Goal: Task Accomplishment & Management: Manage account settings

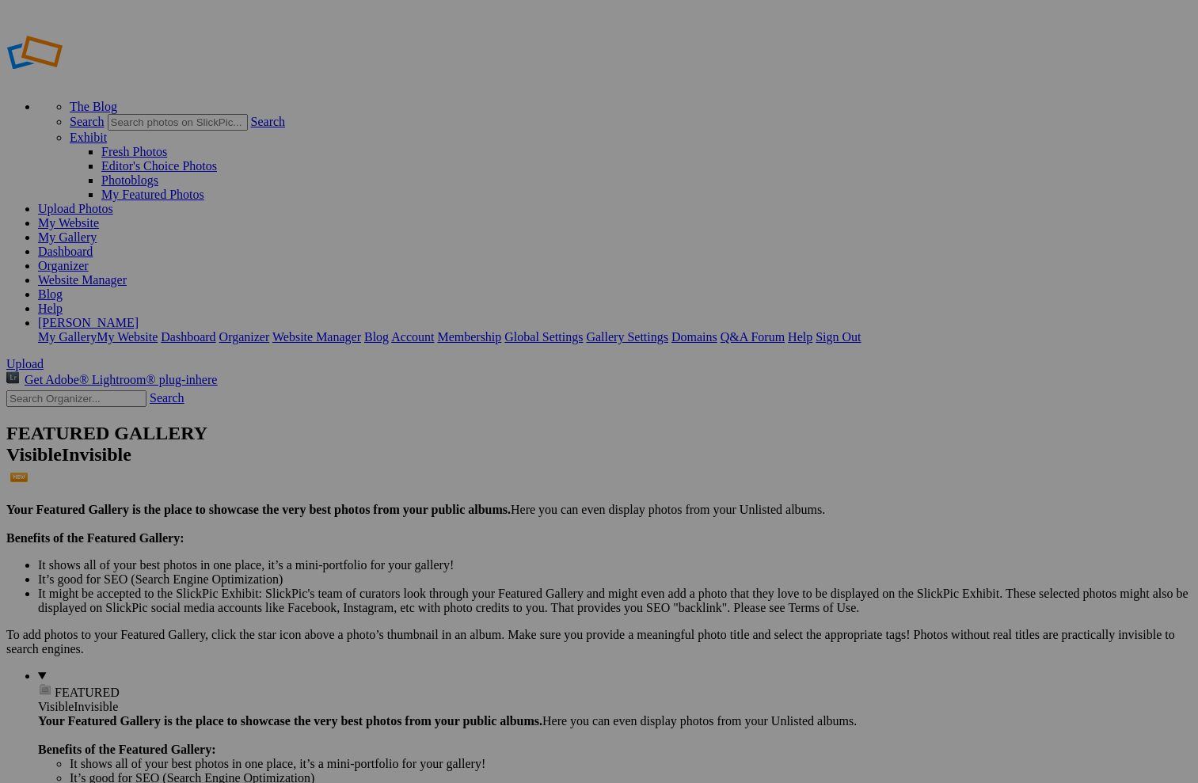
type input "[PERSON_NAME] [PERSON_NAME]"
click at [89, 259] on link "Organizer" at bounding box center [63, 265] width 51 height 13
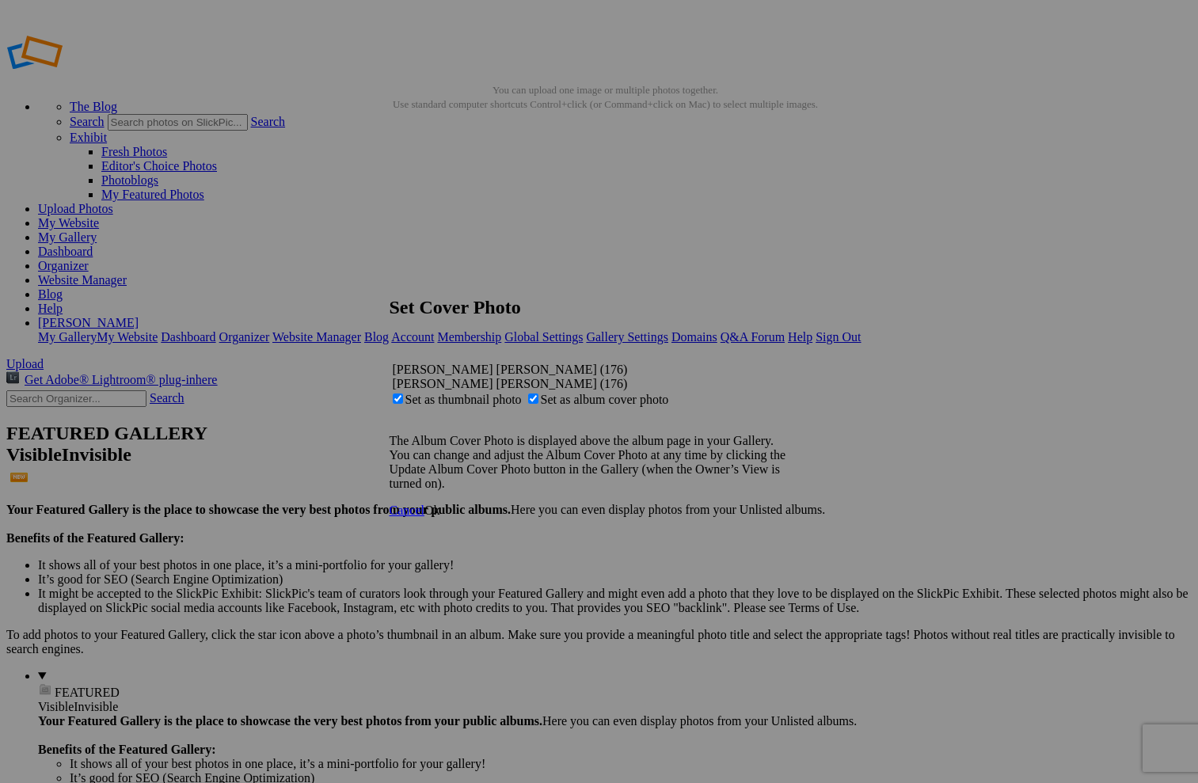
click at [440, 517] on span "Ok" at bounding box center [433, 510] width 16 height 13
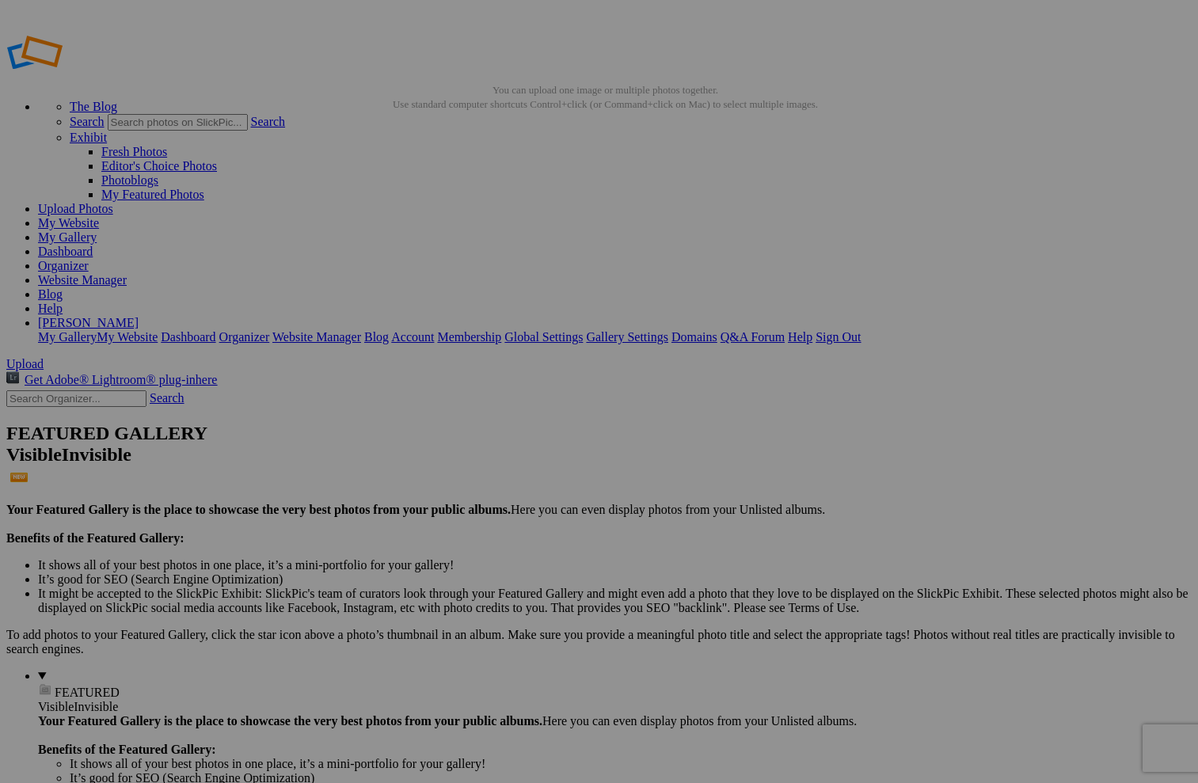
click at [89, 259] on link "Organizer" at bounding box center [63, 265] width 51 height 13
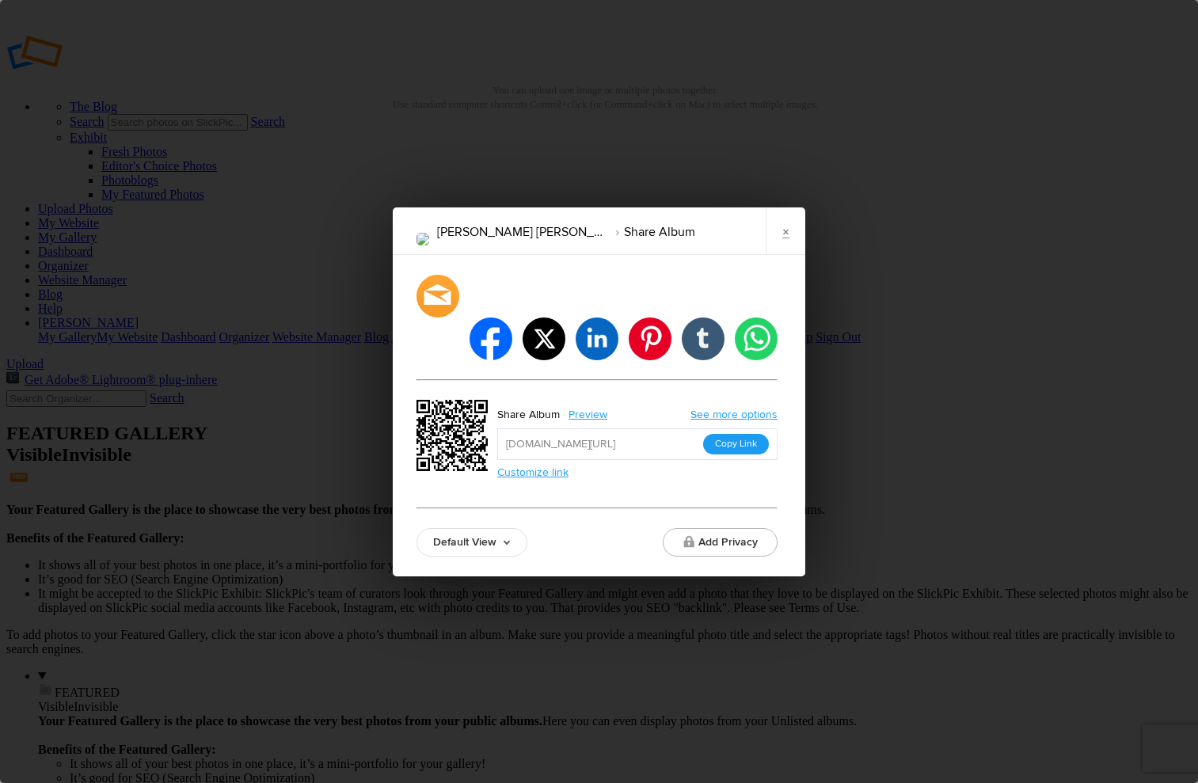
click at [740, 434] on button "Copy Link" at bounding box center [736, 444] width 66 height 21
click at [791, 255] on link "×" at bounding box center [786, 232] width 40 height 48
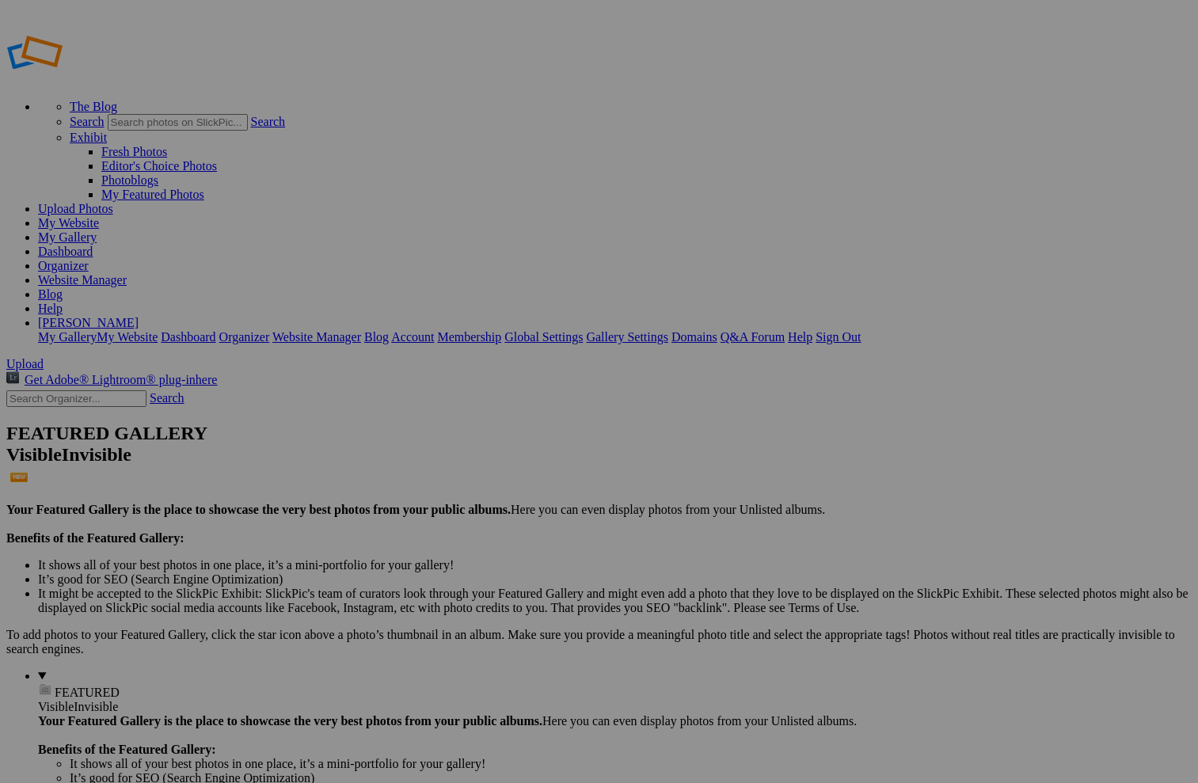
click at [455, 451] on span "Yes" at bounding box center [445, 452] width 18 height 13
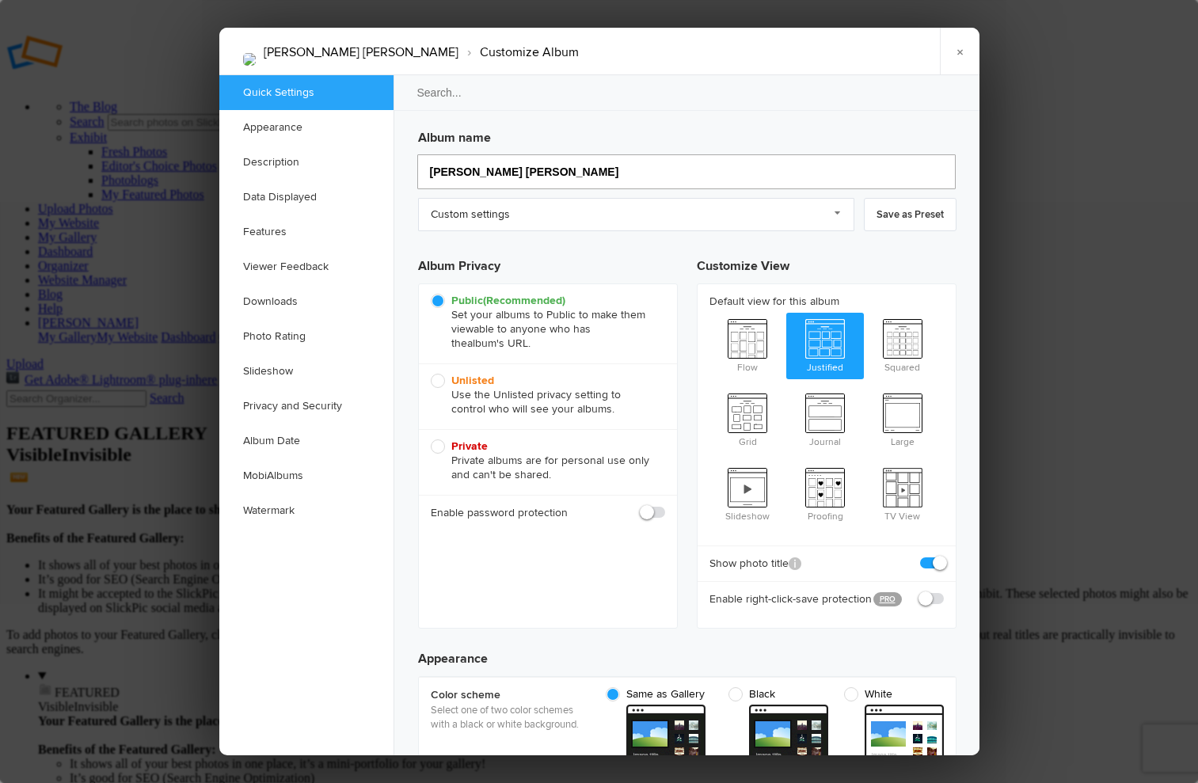
click at [554, 170] on input "Henry William Clark" at bounding box center [686, 171] width 539 height 35
type input "Henry William Clark,"
type input "Henry William Clark"
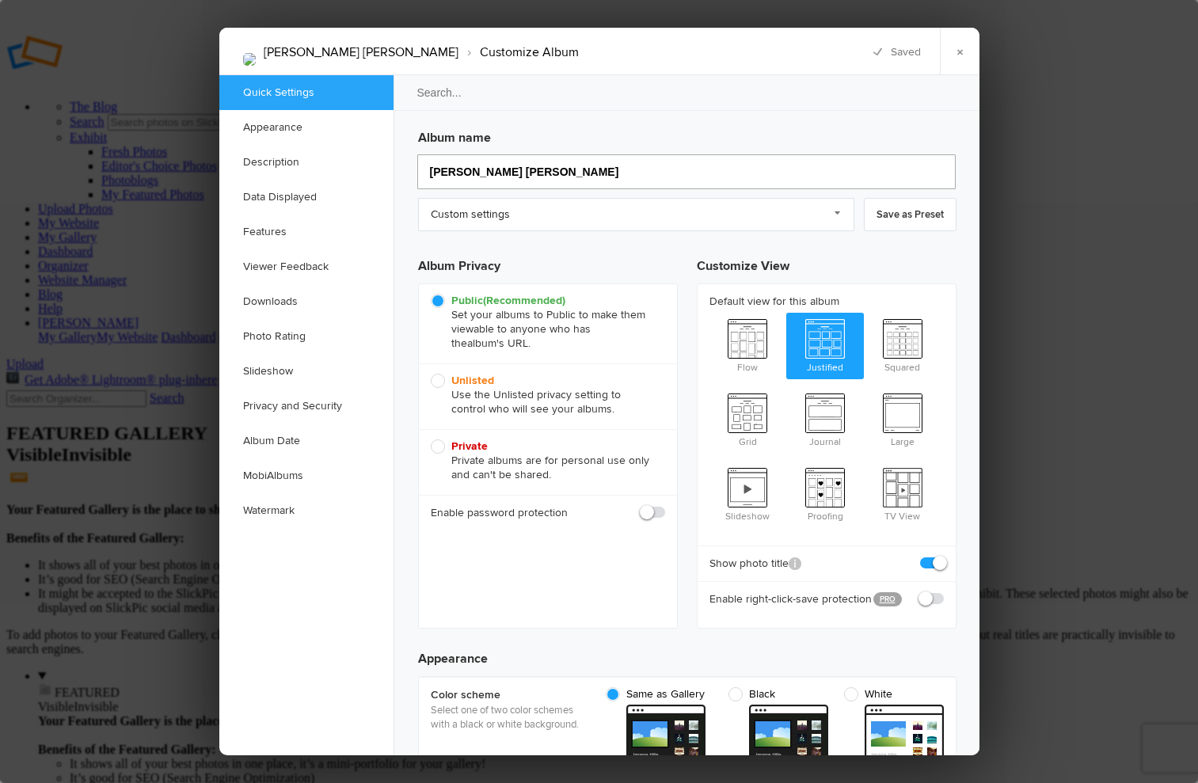
type input "Henry William Clark ("
type input "Henry William Clark (09/"
type input "Henry William Clark (09/25"
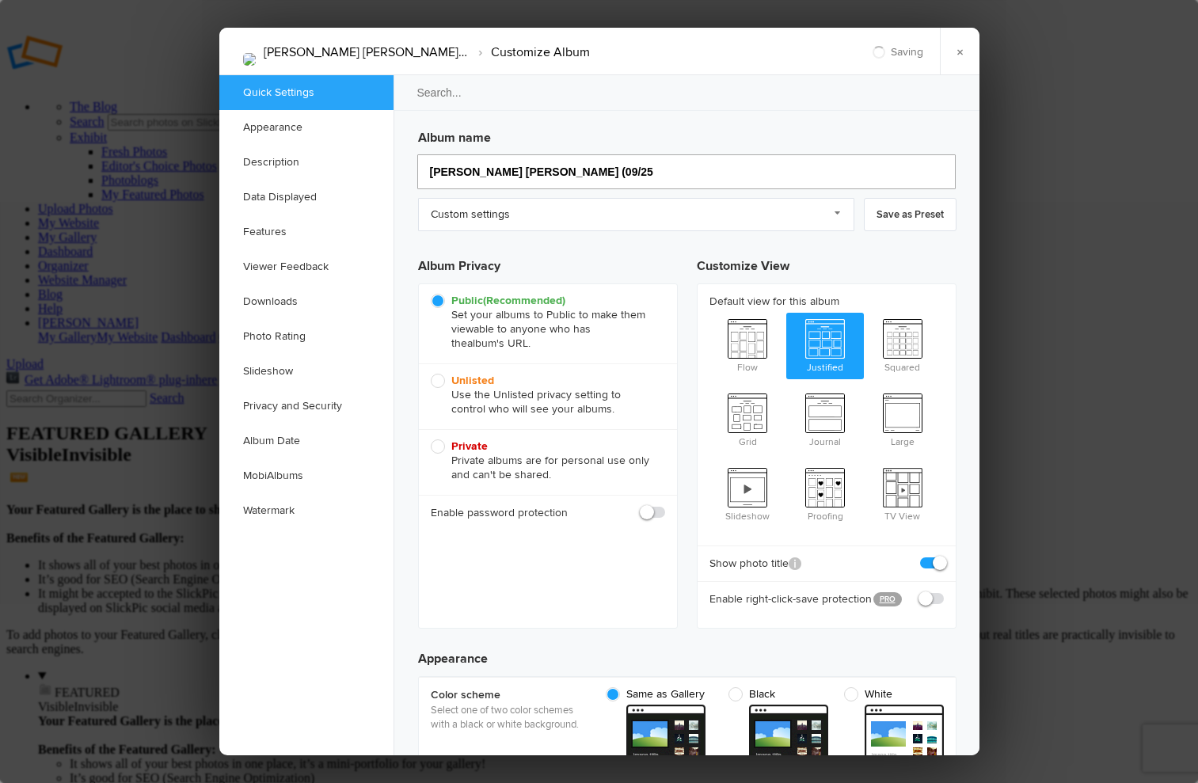
type input "Henry William Clark (09/25"
type input "Henry William Clark (09/25/195"
type input "Henry William Clark (09/25/1"
type input "Henry William Clark (09/25/1951 -"
type input "Henry William Clark (09/25/1951"
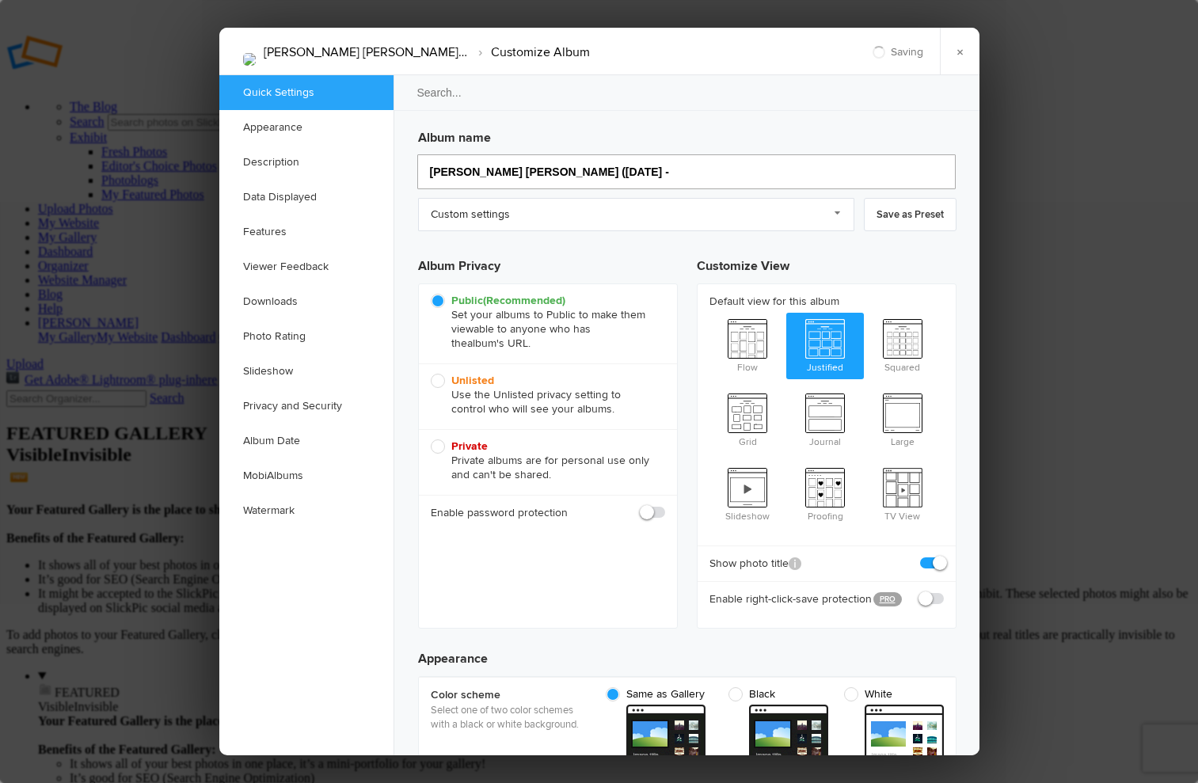
type input "Henry William Clark (09/25/1951 -"
type input "Henry William Clark (09/25/1951 - 08/30"
type input "Henry William Clark (09/25/1951 - 08/"
type input "Henry William Clark (09/25/1951 - 08/30/202"
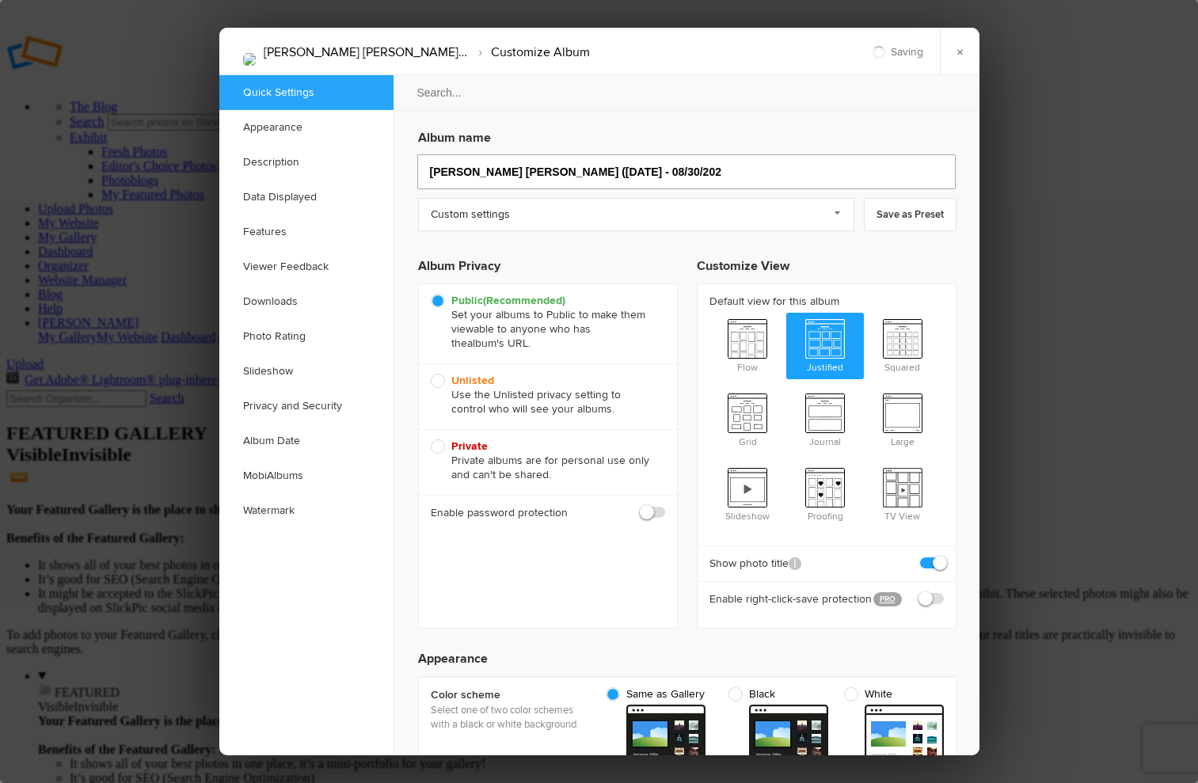
type input "Henry William Clark (09/25/1951 - 08/30/"
type input "Henry William Clark (09/25/1951 - 08/30/2025)"
click at [837, 207] on link "Custom settings" at bounding box center [636, 214] width 436 height 33
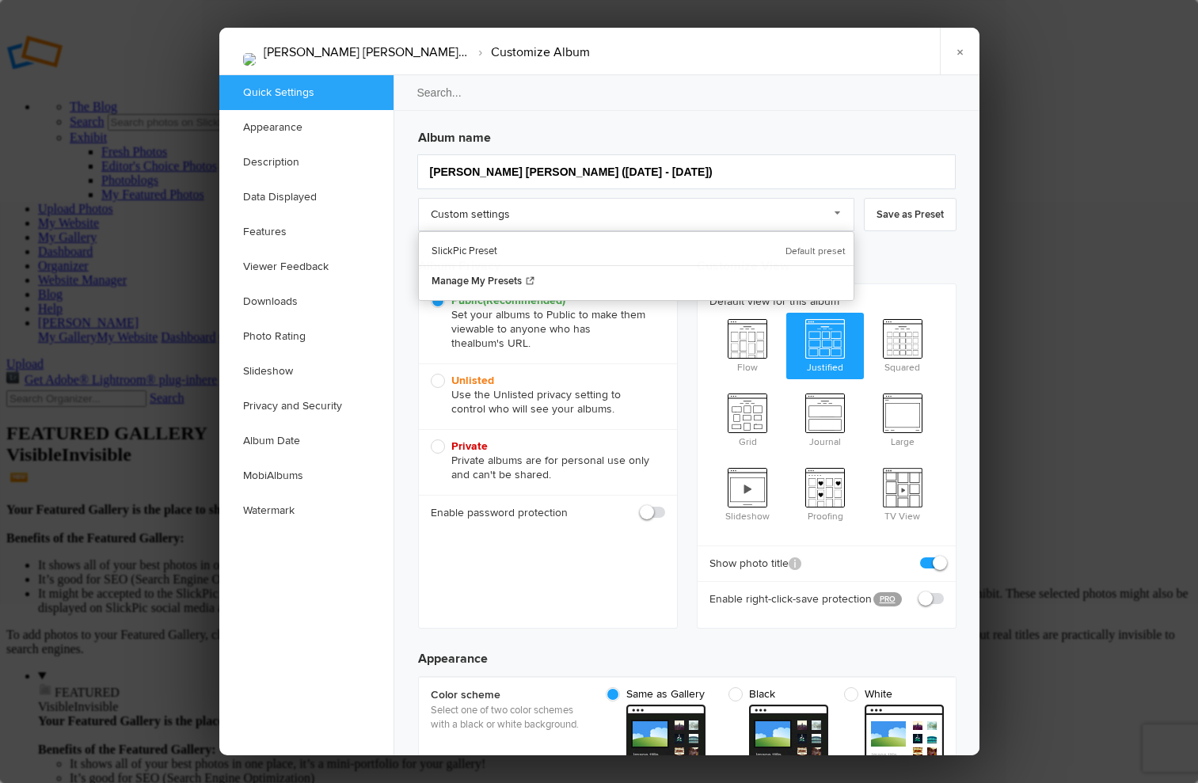
click at [773, 130] on h3 "Album name" at bounding box center [687, 134] width 539 height 25
click at [708, 173] on input "Henry William Clark (09/25/1951 - 08/30/2025)" at bounding box center [686, 171] width 539 height 35
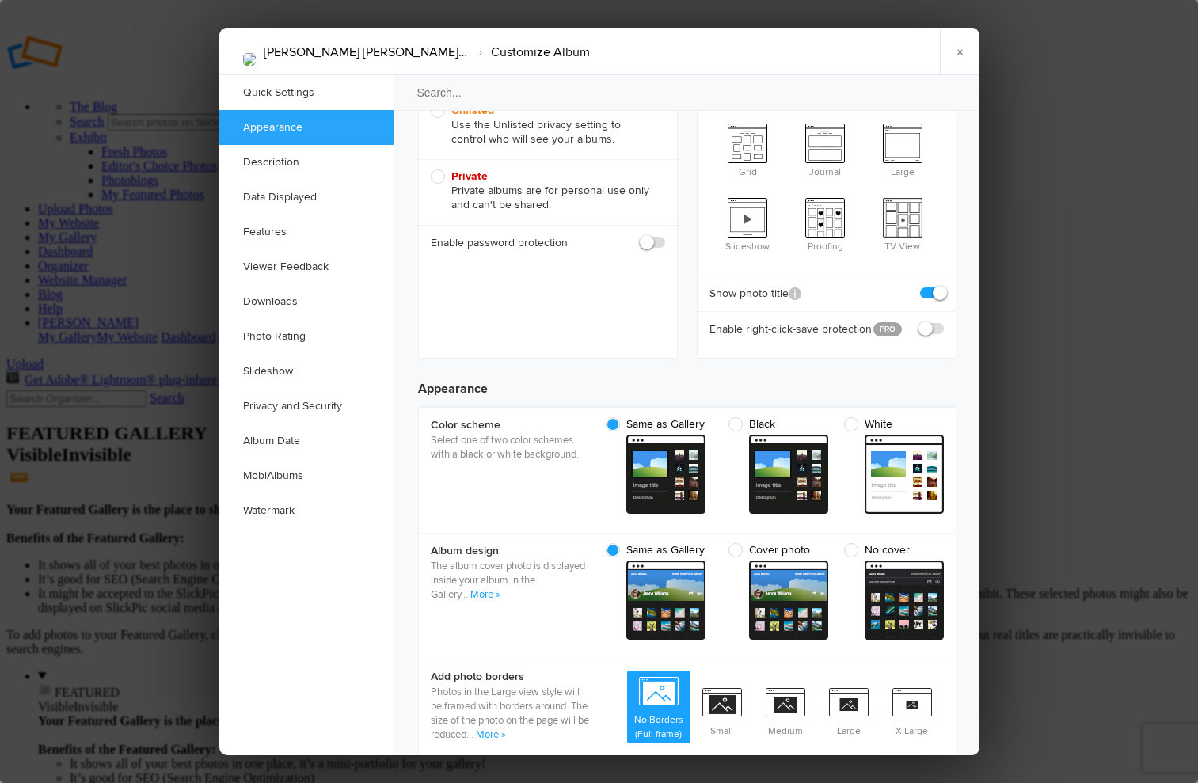
scroll to position [275, 0]
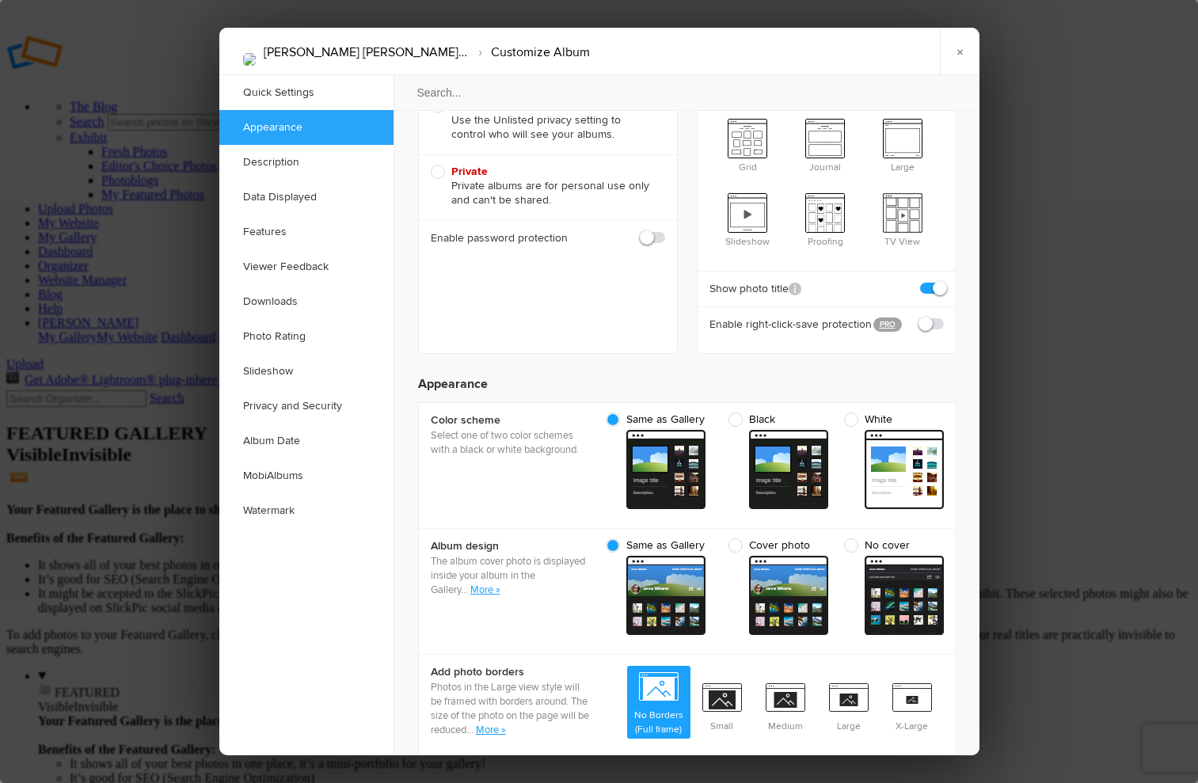
click at [734, 539] on span "Cover photo" at bounding box center [775, 546] width 92 height 14
click at [828, 538] on input "Cover photo cover From gallery - dark" at bounding box center [828, 538] width 1 height 1
radio input "true"
click at [615, 539] on span "Same as Gallery" at bounding box center [655, 546] width 99 height 14
click at [712, 538] on input "Same as Gallery cover From gallery - dark" at bounding box center [712, 538] width 1 height 1
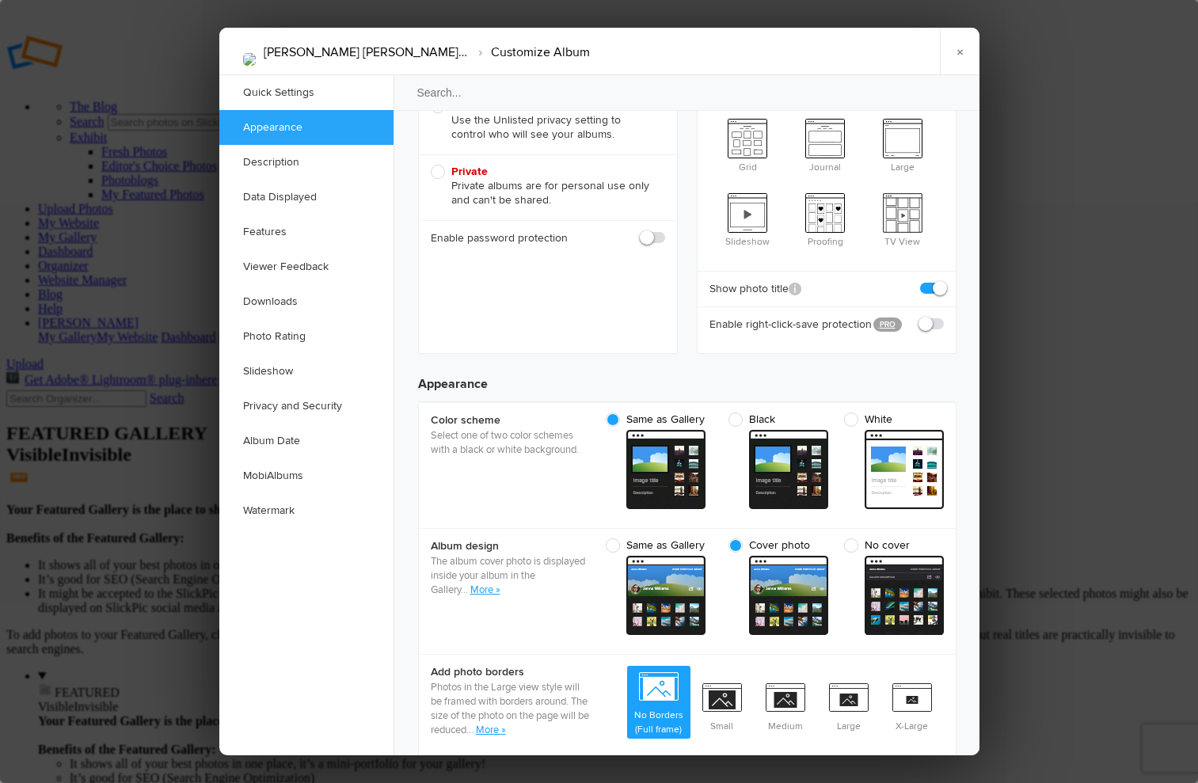
radio input "true"
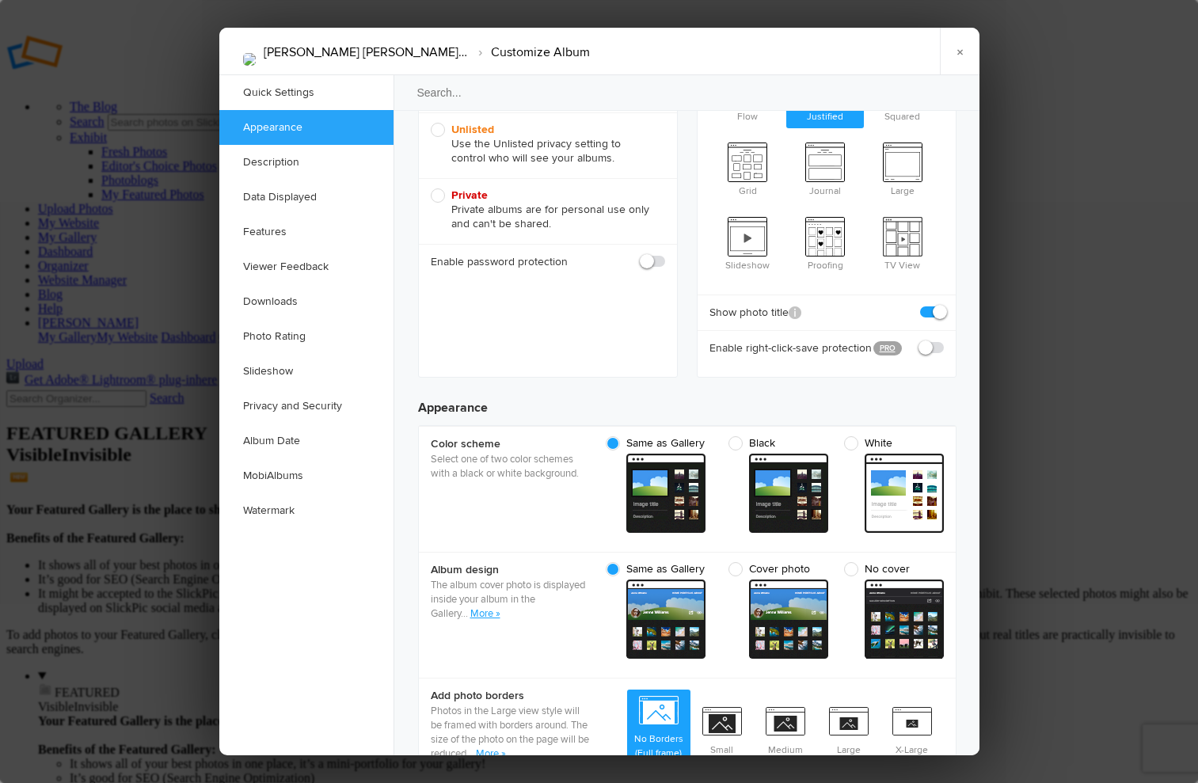
scroll to position [278, 0]
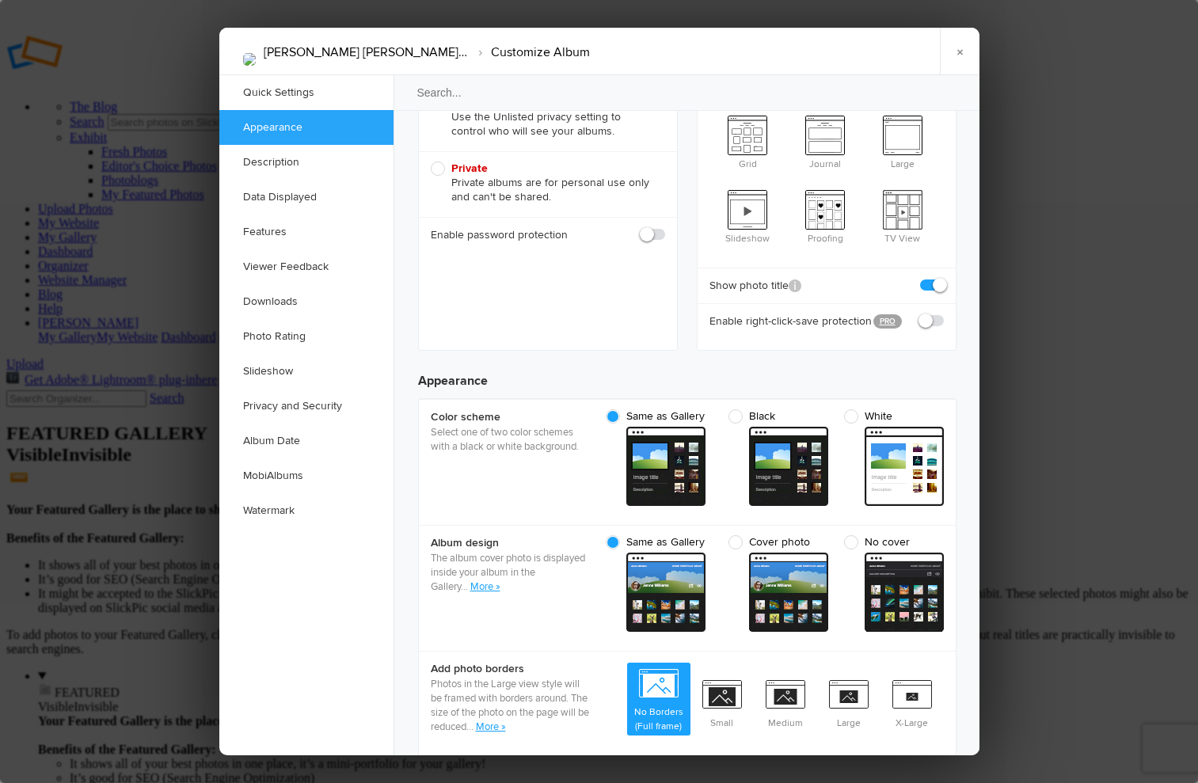
click at [851, 535] on span "No cover" at bounding box center [890, 542] width 92 height 14
click at [943, 535] on input "No cover cover From gallery - dark" at bounding box center [943, 535] width 1 height 1
radio input "true"
click at [61, 442] on div at bounding box center [599, 391] width 1198 height 783
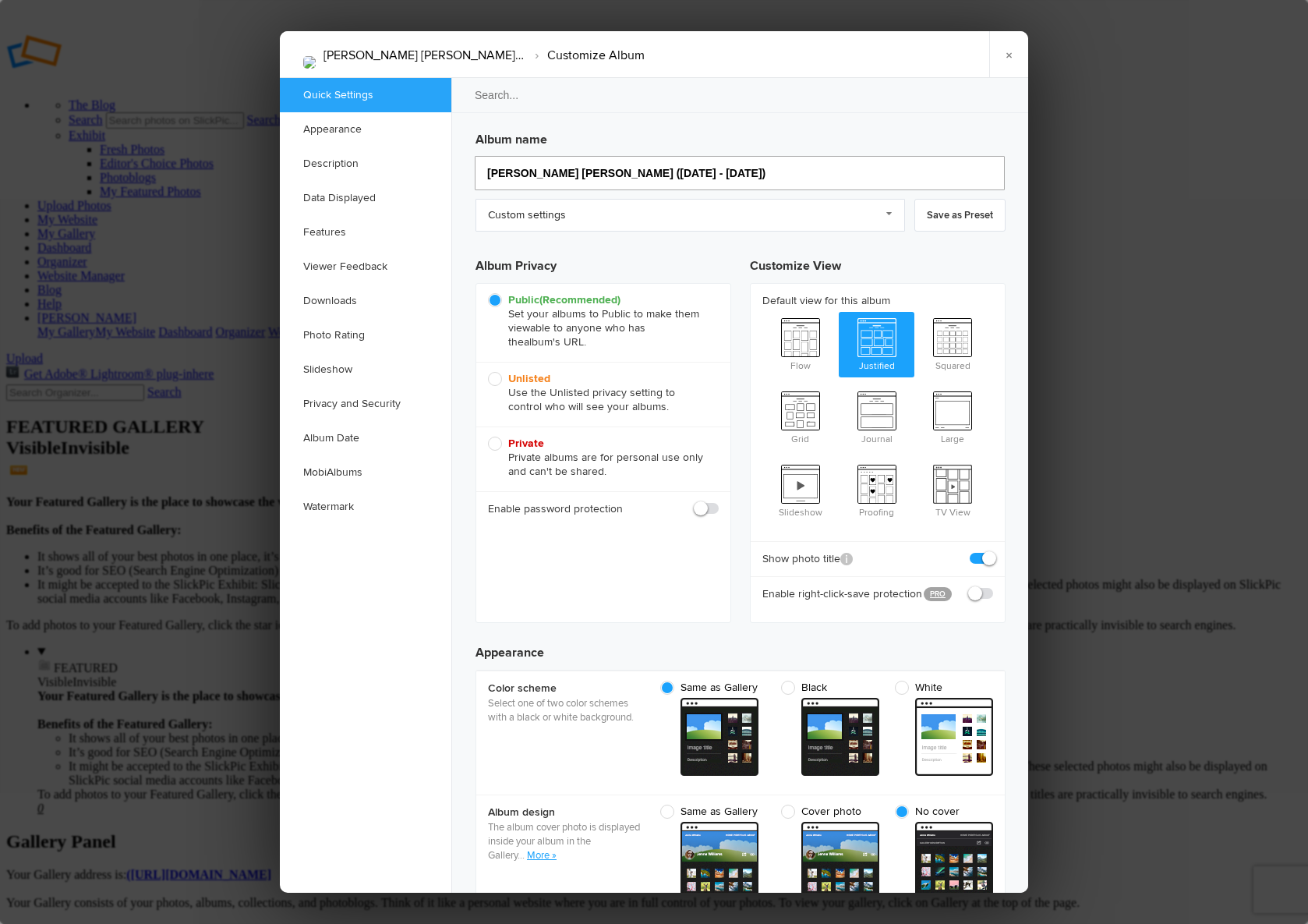
click at [624, 172] on input "[PERSON_NAME] [PERSON_NAME] ([DATE] - [DATE])" at bounding box center [739, 172] width 530 height 34
type input "[PERSON_NAME] [PERSON_NAME] 1951 - [DATE])"
type input "[PERSON_NAME] [PERSON_NAME] (1951 - [DATE])"
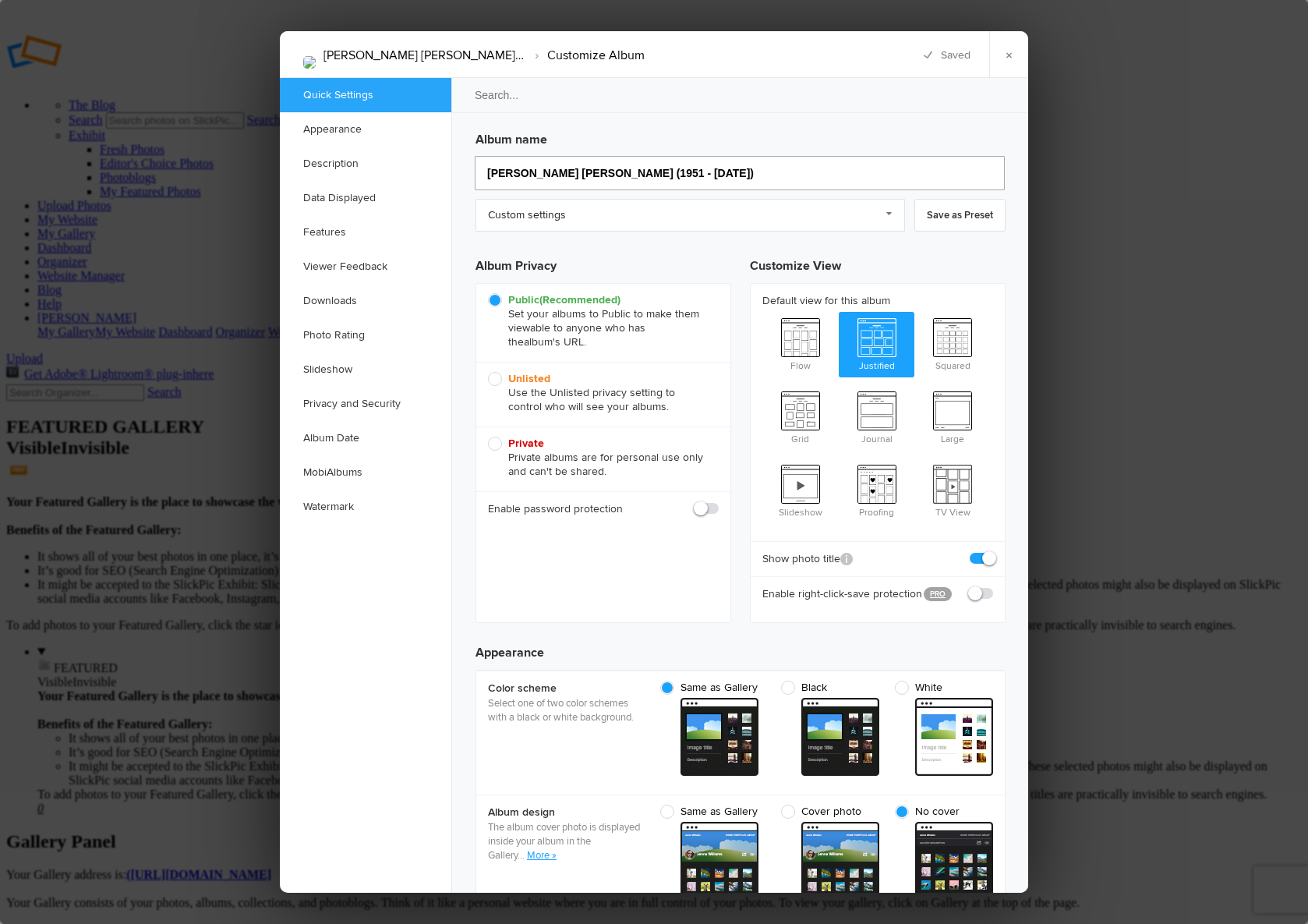
click at [657, 170] on input "[PERSON_NAME] [PERSON_NAME] (1951 - [DATE])" at bounding box center [739, 172] width 530 height 34
type input "[PERSON_NAME] [PERSON_NAME] ([DATE] - [DATE])"
click at [741, 173] on input "[PERSON_NAME] [PERSON_NAME] ([DATE] - [DATE])" at bounding box center [739, 172] width 530 height 34
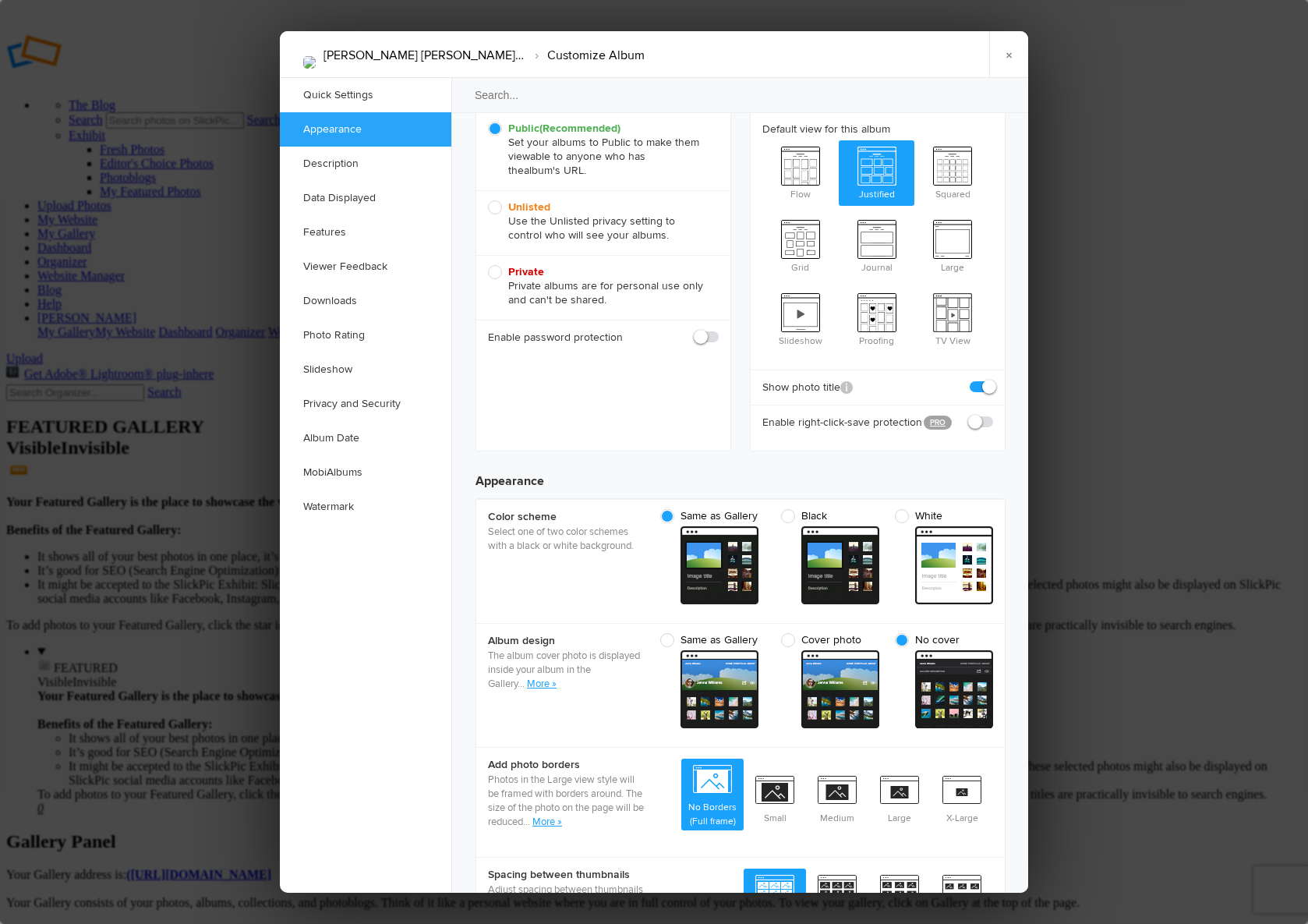
scroll to position [174, 0]
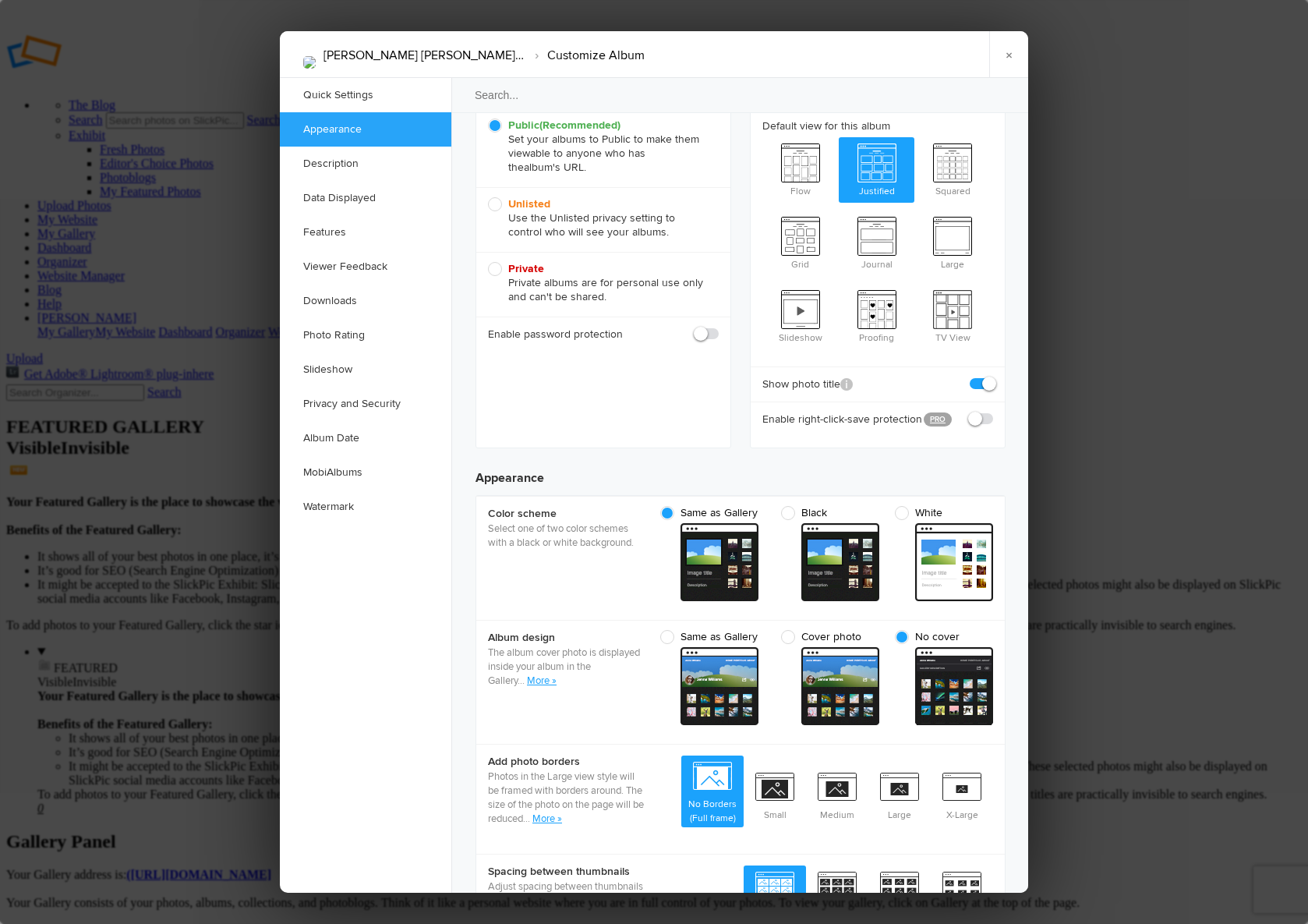
type input "[PERSON_NAME] [PERSON_NAME] ([DATE] - [DATE])"
click at [791, 630] on span "Cover photo" at bounding box center [827, 637] width 91 height 14
click at [879, 629] on input "Cover photo cover From gallery - dark" at bounding box center [879, 629] width 1 height 1
radio input "true"
click at [96, 533] on div at bounding box center [654, 462] width 1308 height 924
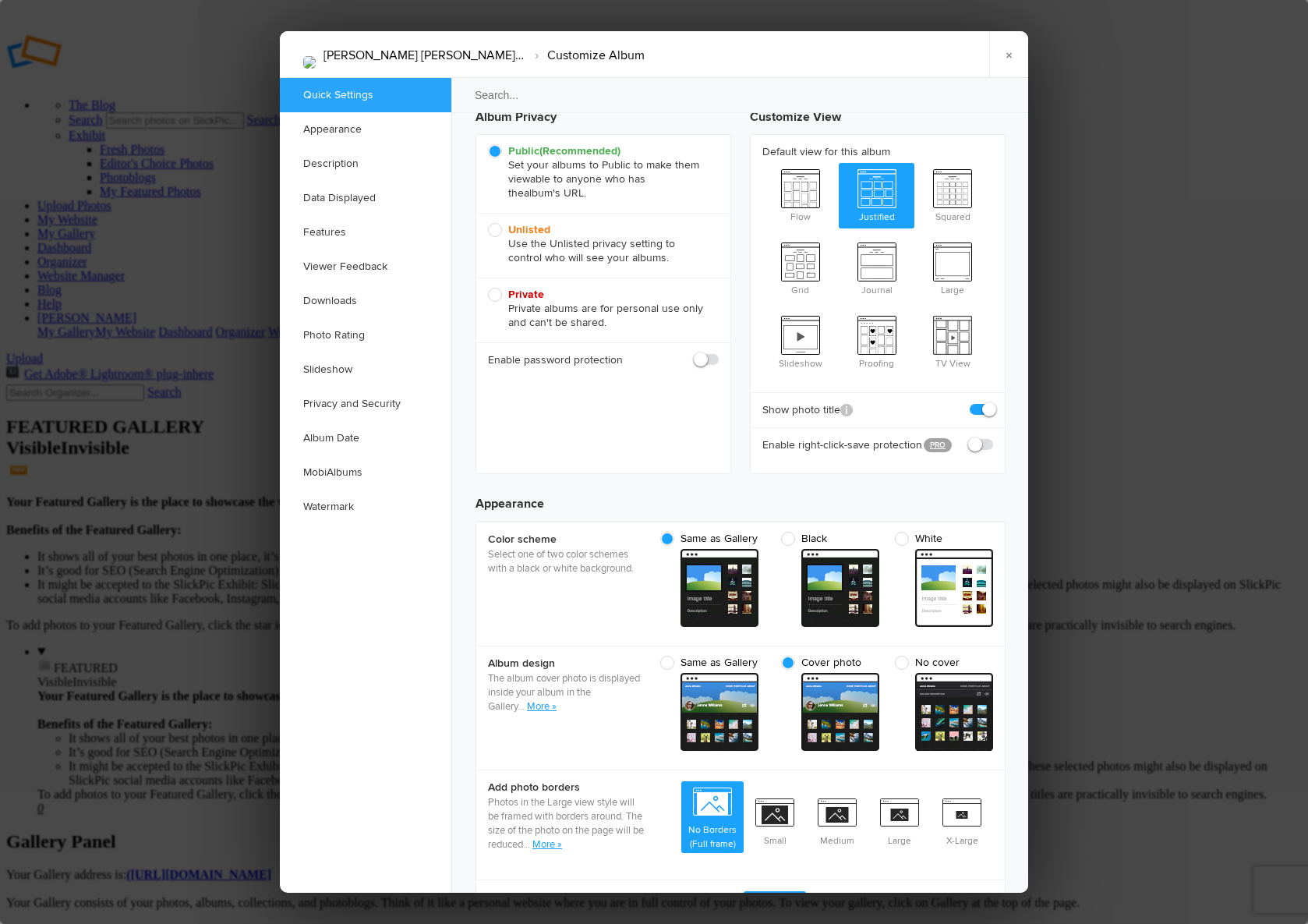
scroll to position [210, 0]
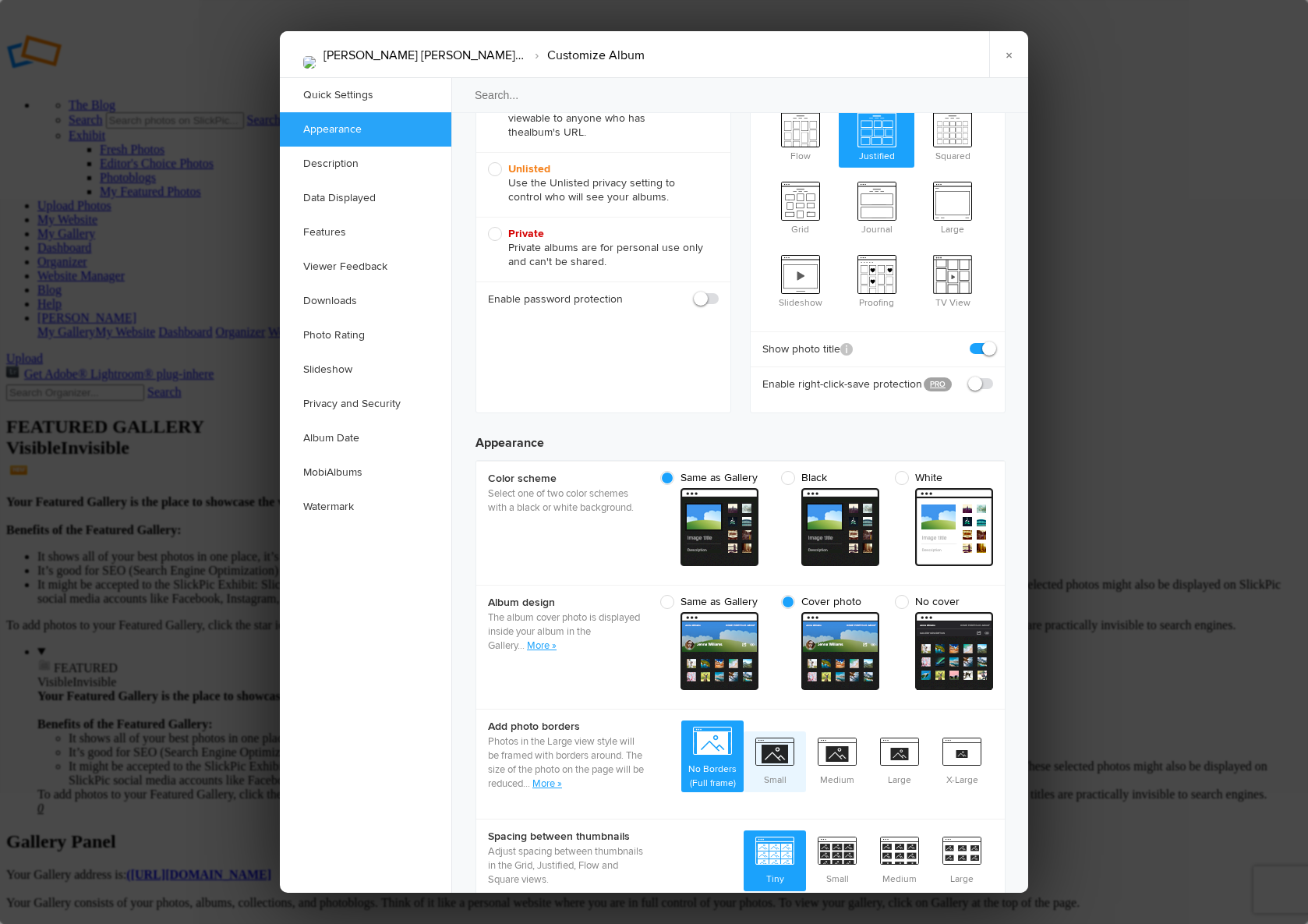
click at [778, 731] on span "Small" at bounding box center [775, 760] width 62 height 58
click at [805, 730] on input "Small" at bounding box center [805, 730] width 1 height 1
radio input "true"
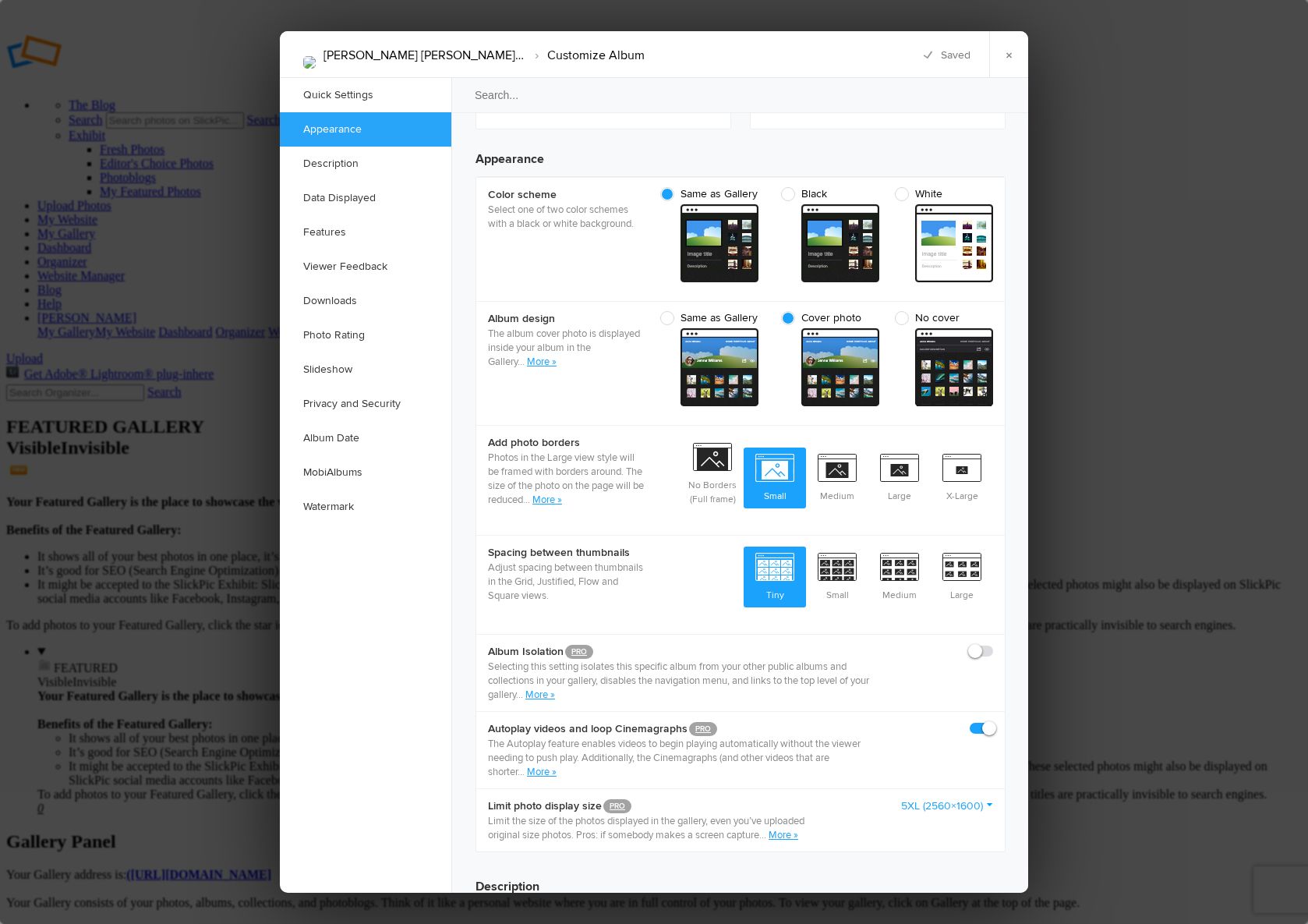
scroll to position [504, 0]
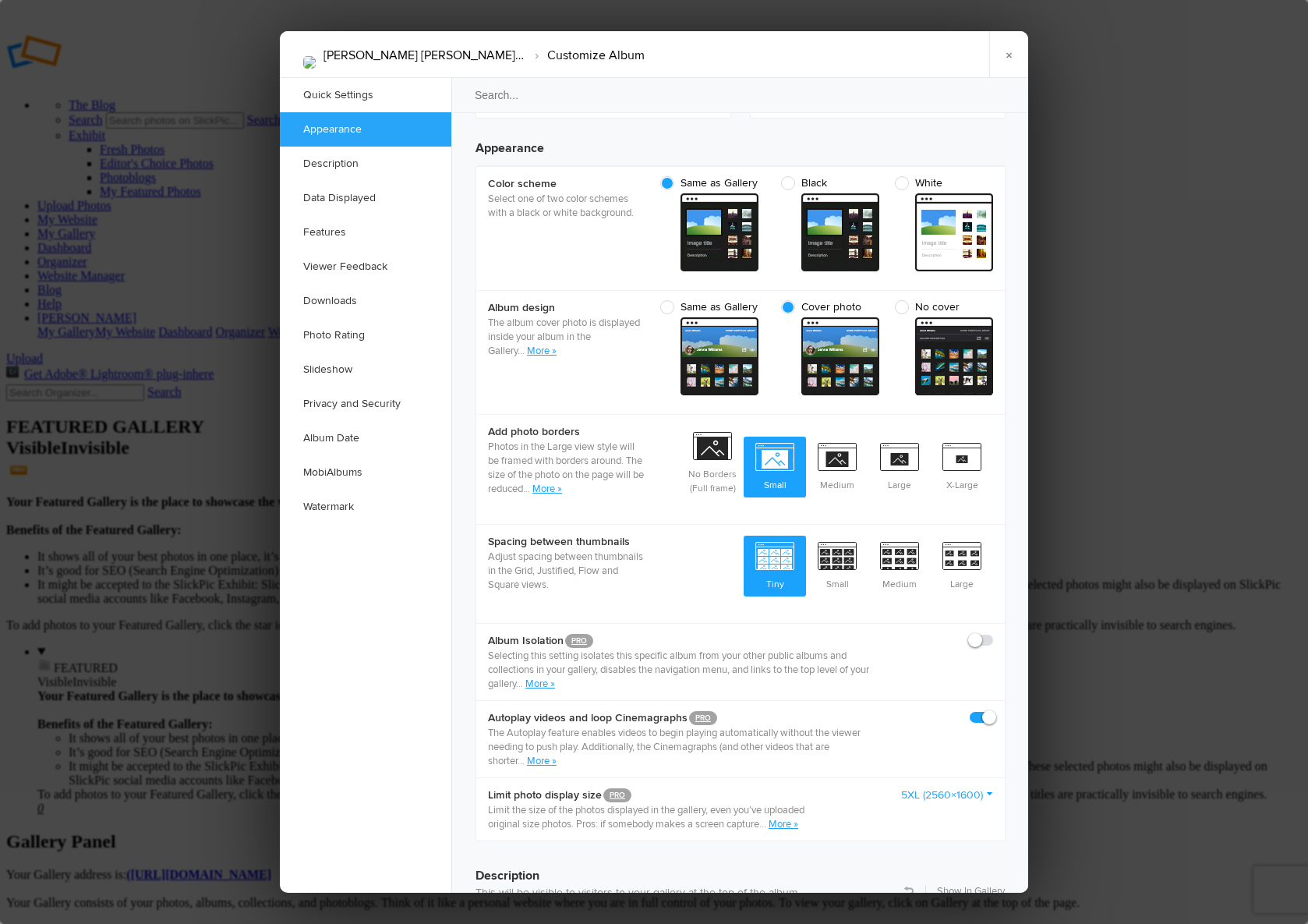
click at [99, 701] on div at bounding box center [654, 462] width 1308 height 924
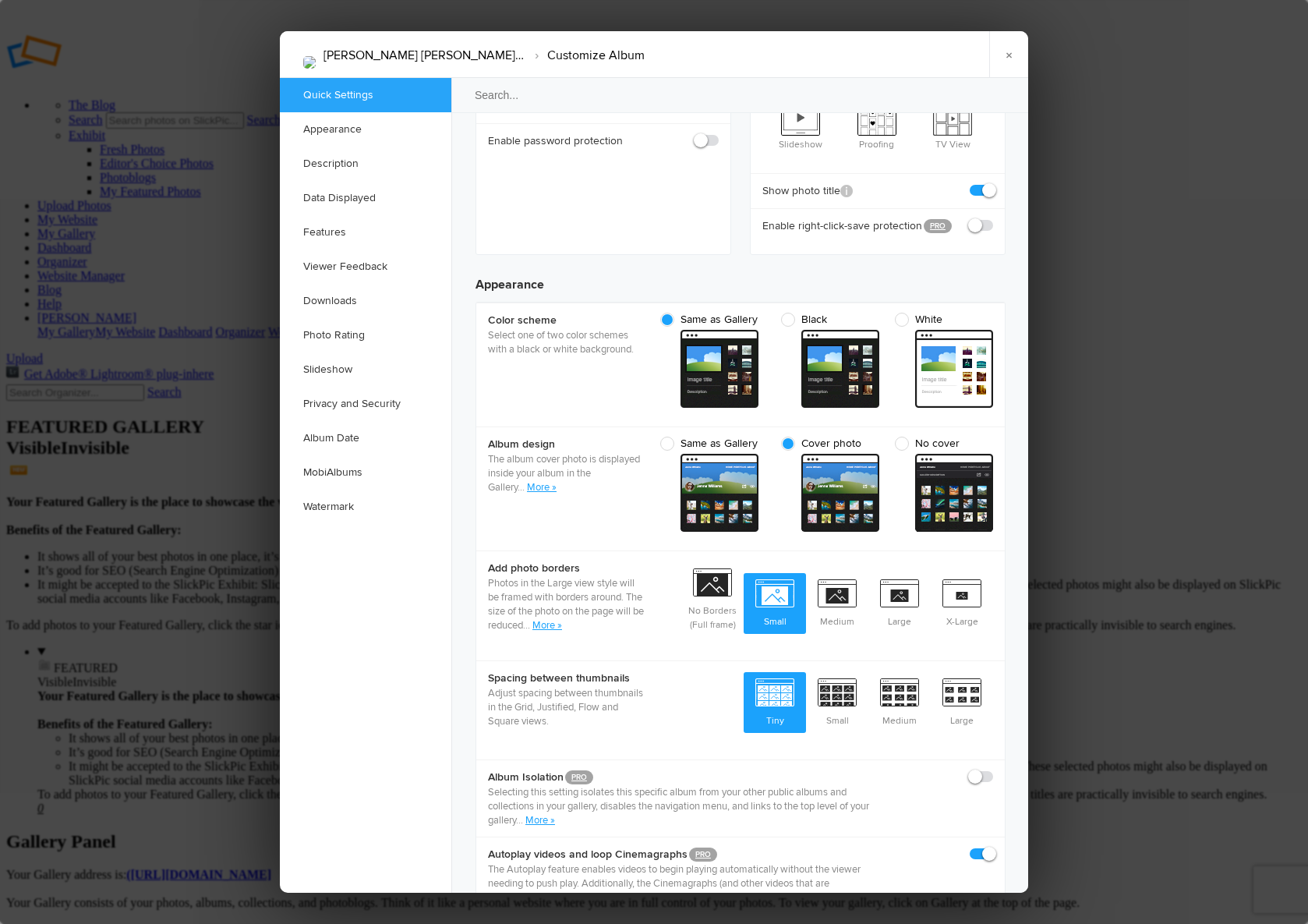
scroll to position [534, 0]
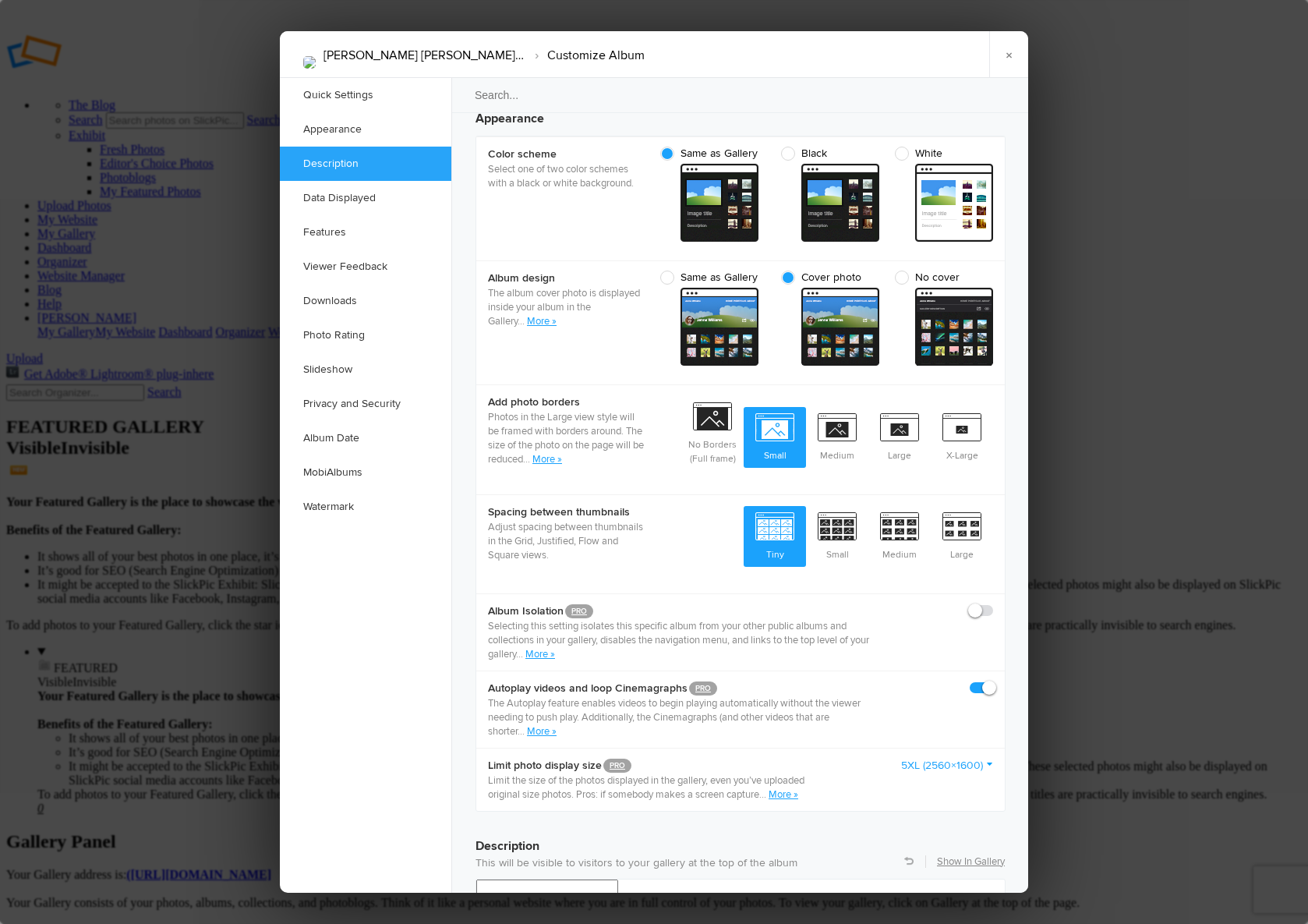
click at [54, 491] on div at bounding box center [654, 462] width 1308 height 924
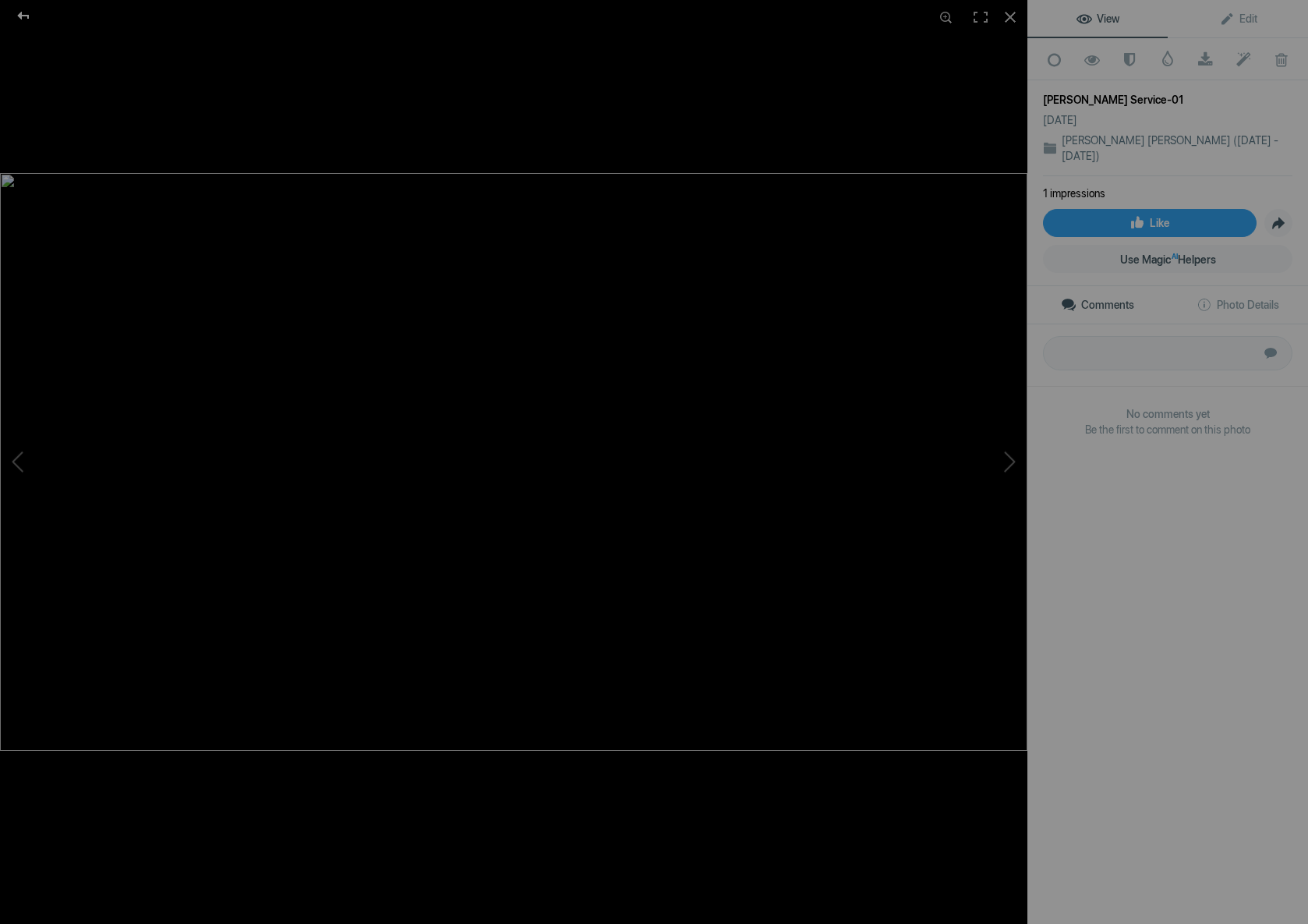
click at [25, 13] on div at bounding box center [23, 16] width 56 height 31
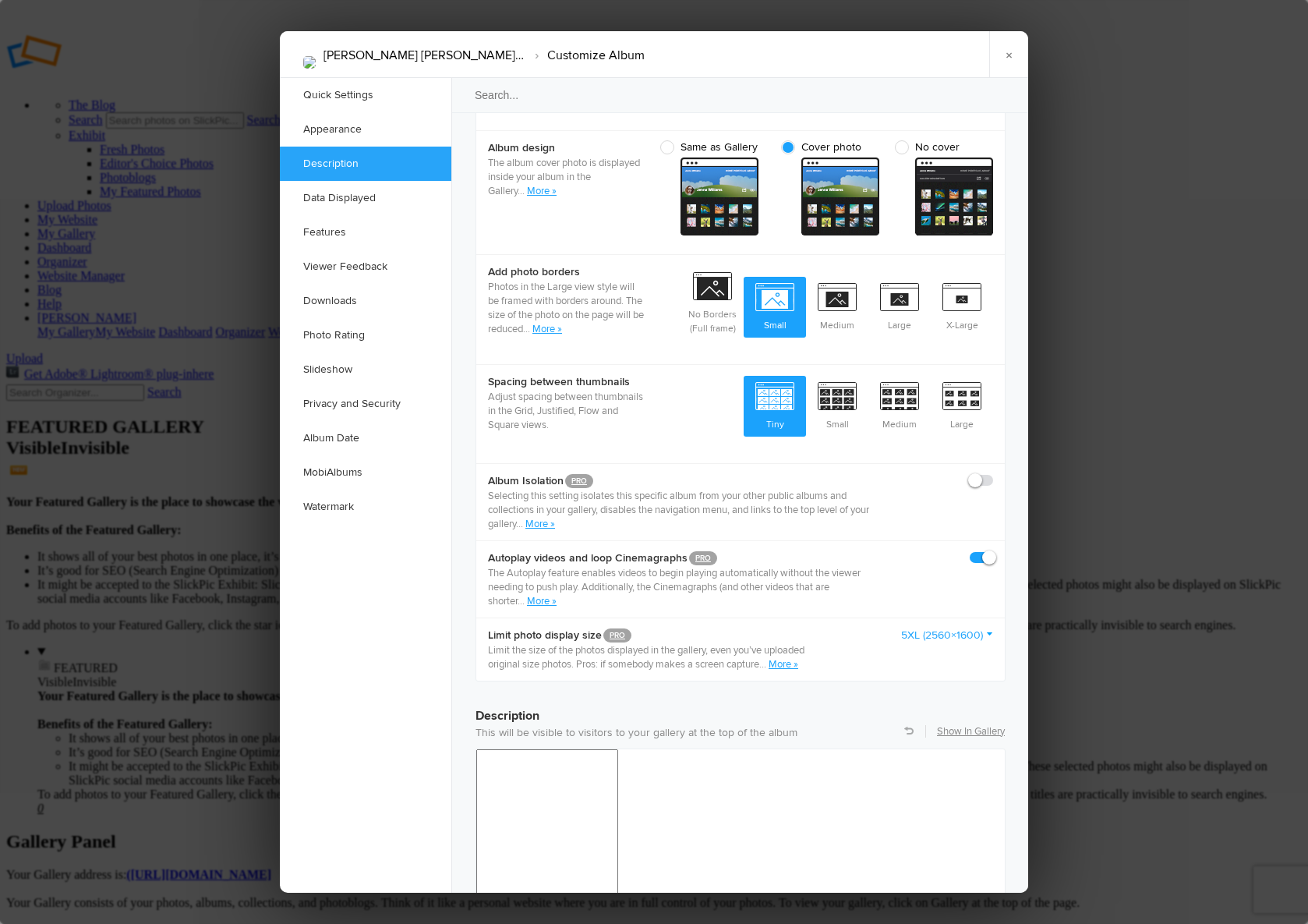
scroll to position [676, 0]
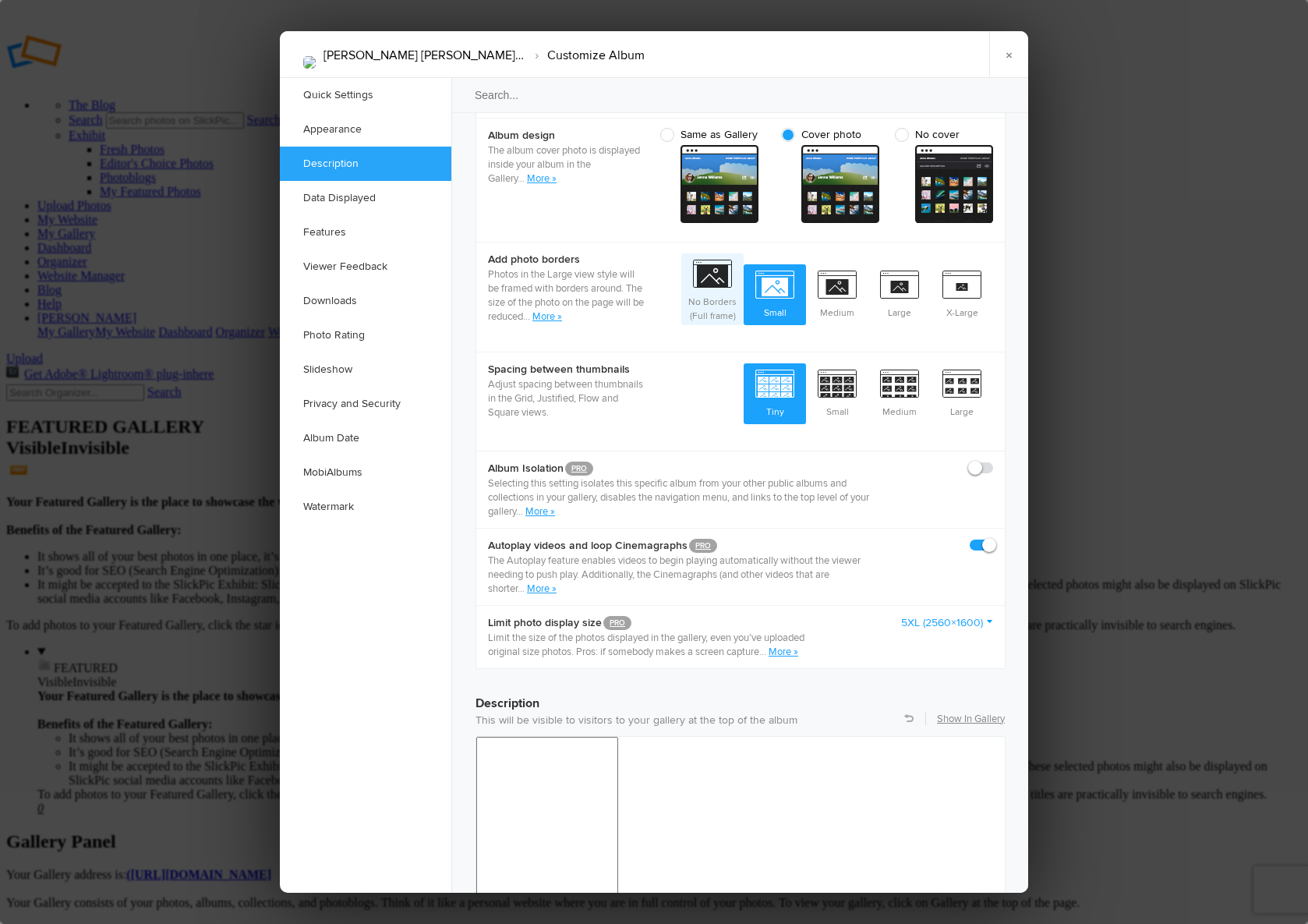
click at [711, 261] on span "No Borders (Full frame)" at bounding box center [712, 288] width 62 height 72
click at [743, 253] on input "No Borders (Full frame)" at bounding box center [743, 253] width 1 height 1
radio input "true"
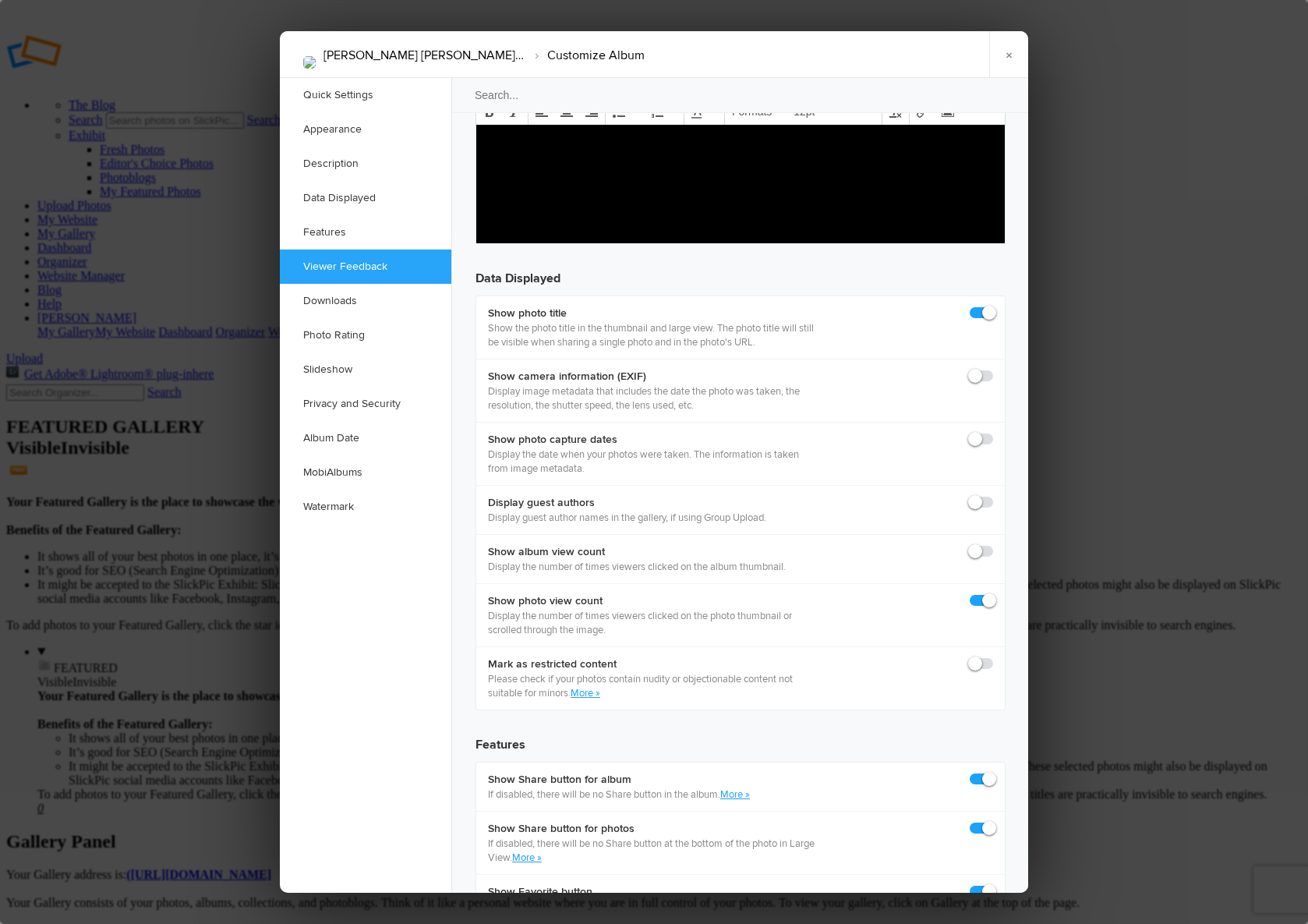
scroll to position [2024, 0]
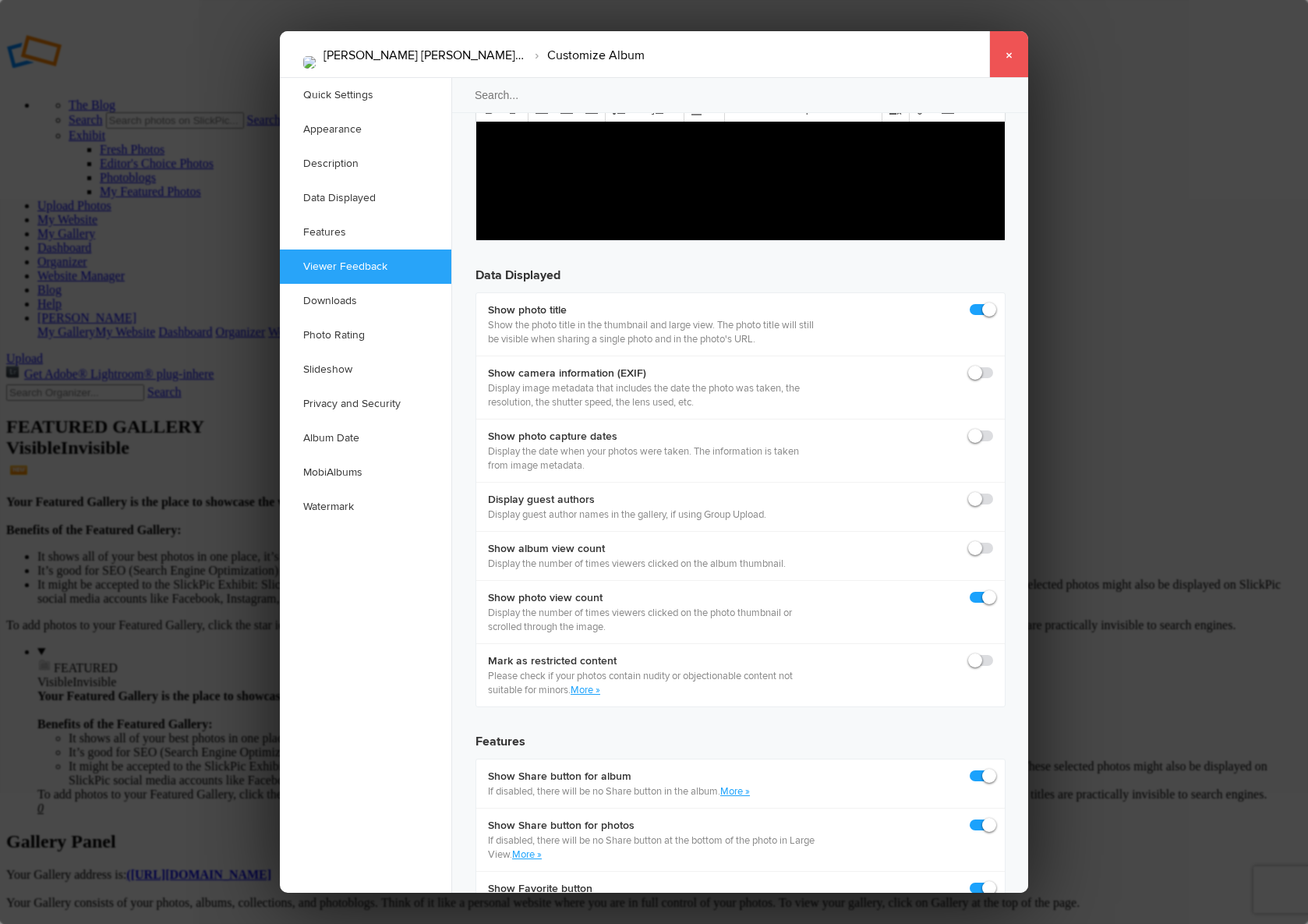
click at [1012, 56] on link "×" at bounding box center [1009, 55] width 39 height 47
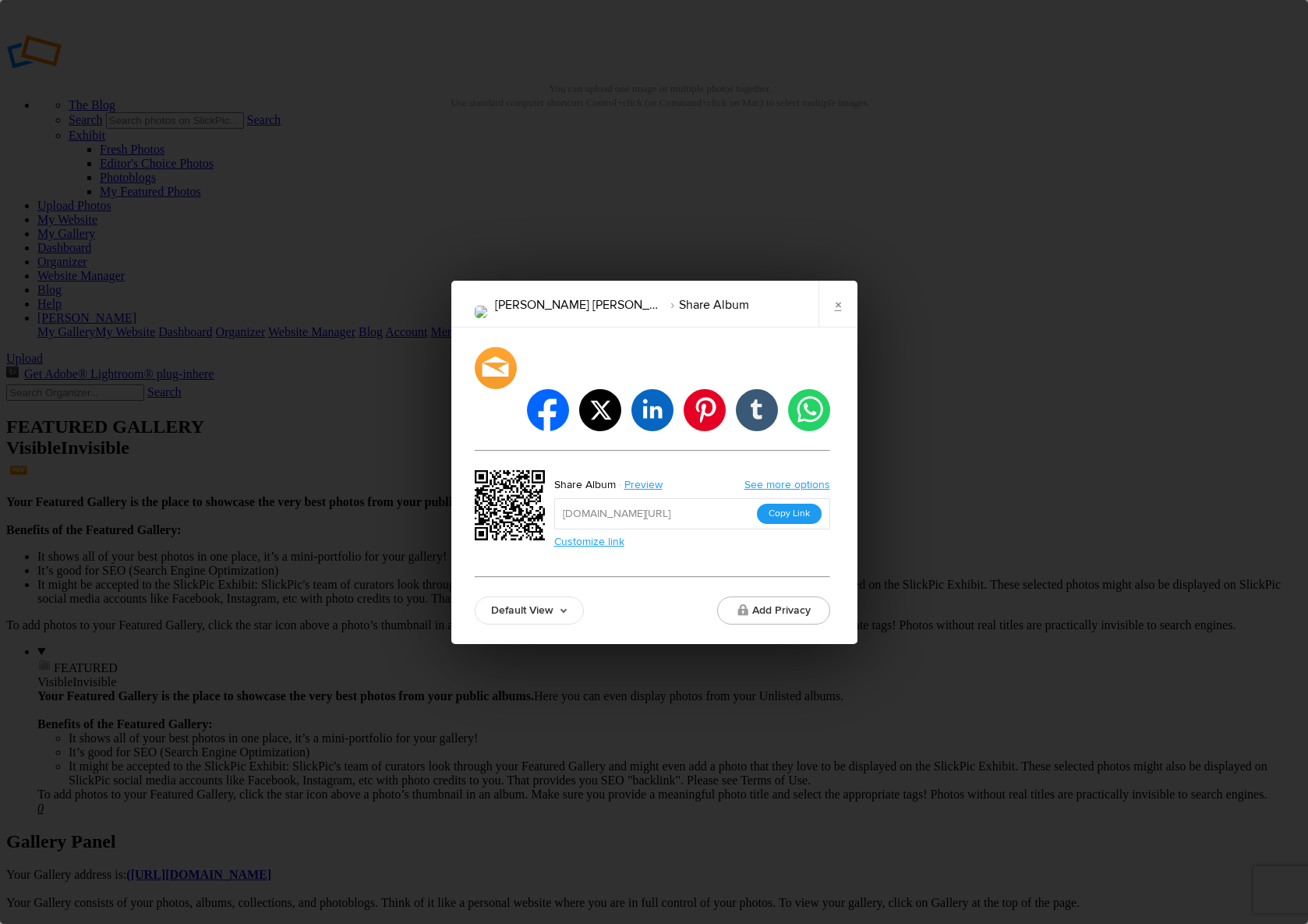
click at [781, 504] on button "Copy Link" at bounding box center [789, 514] width 65 height 21
click at [591, 534] on link "Customize link" at bounding box center [589, 540] width 70 height 13
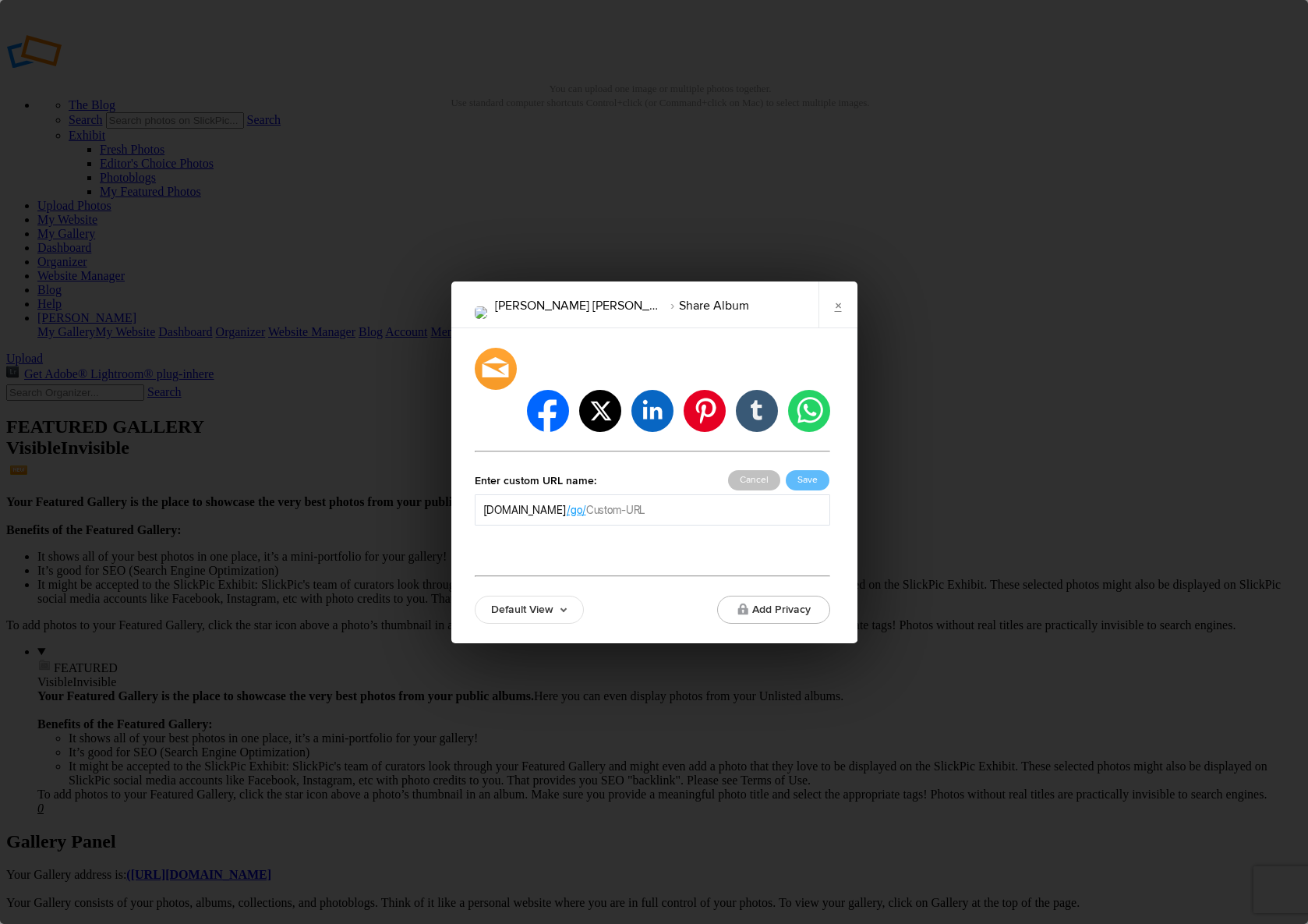
click at [703, 502] on input "text" at bounding box center [704, 510] width 235 height 16
type input "Henrry William Clark"
click at [808, 470] on button "Save" at bounding box center [807, 480] width 43 height 21
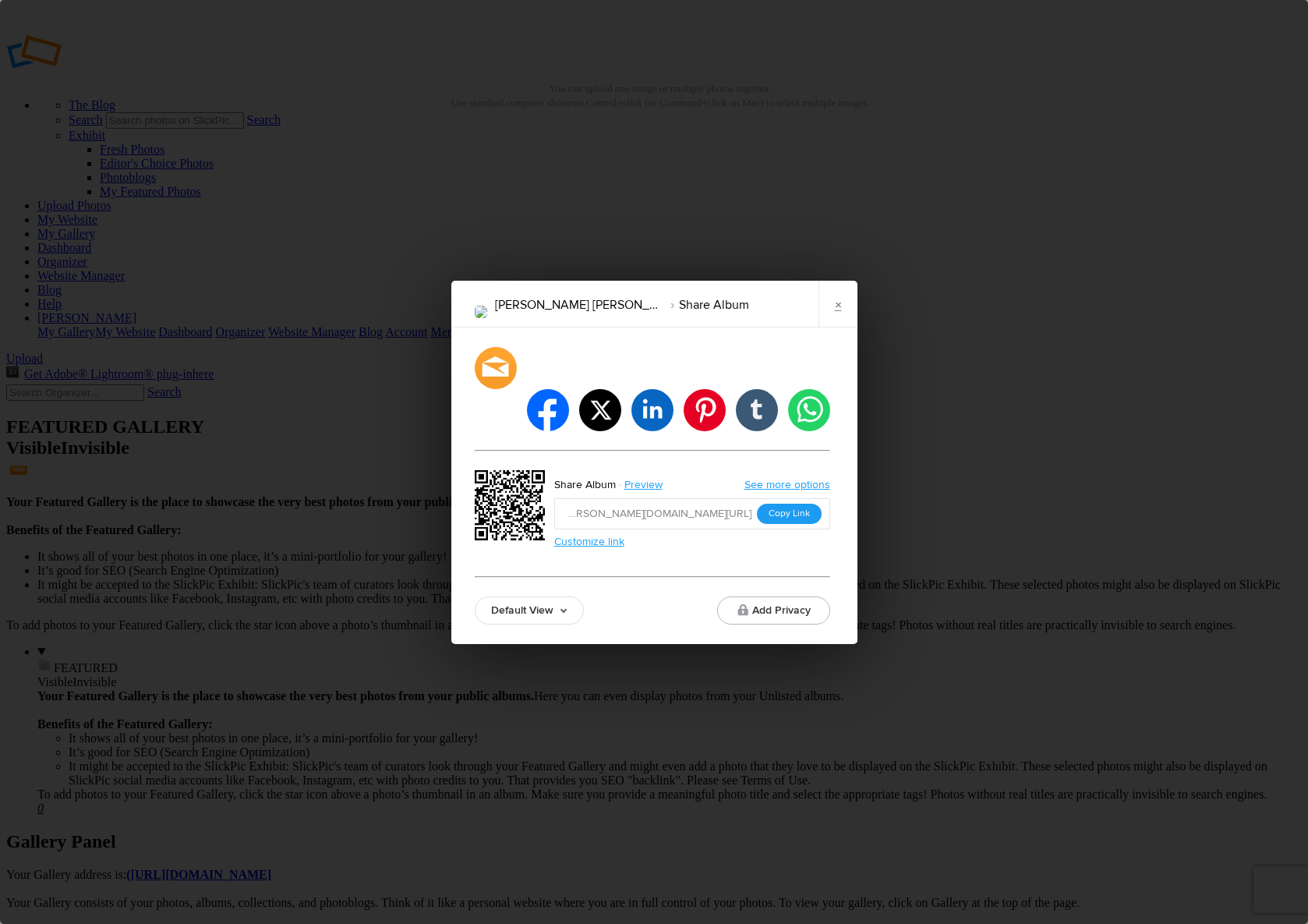
click at [781, 504] on button "Copy Link" at bounding box center [789, 514] width 65 height 21
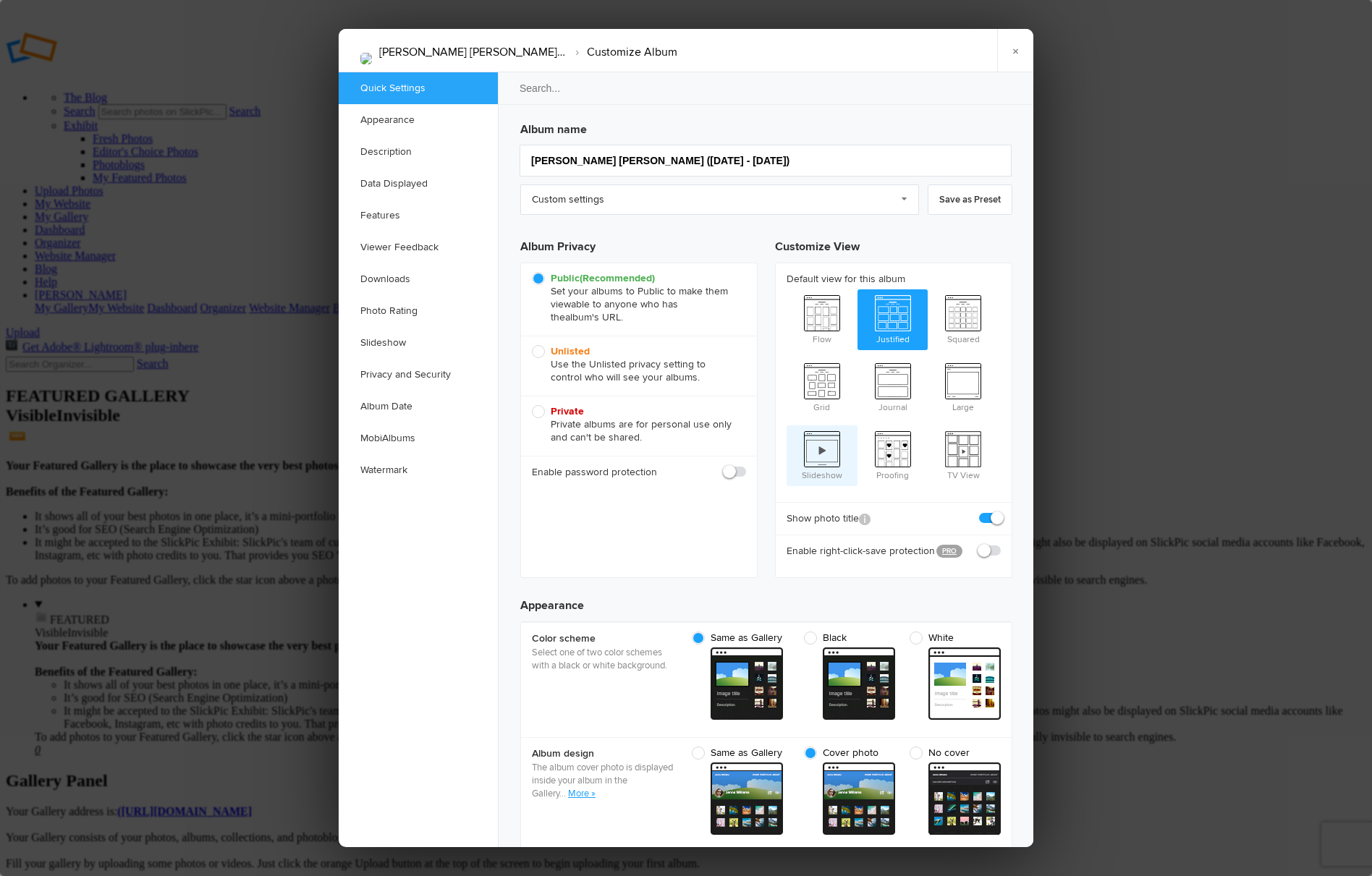
click at [822, 435] on span "Slideshow" at bounding box center [822, 454] width 71 height 58
click at [786, 426] on input "Slideshow" at bounding box center [786, 425] width 1 height 1
radio input "true"
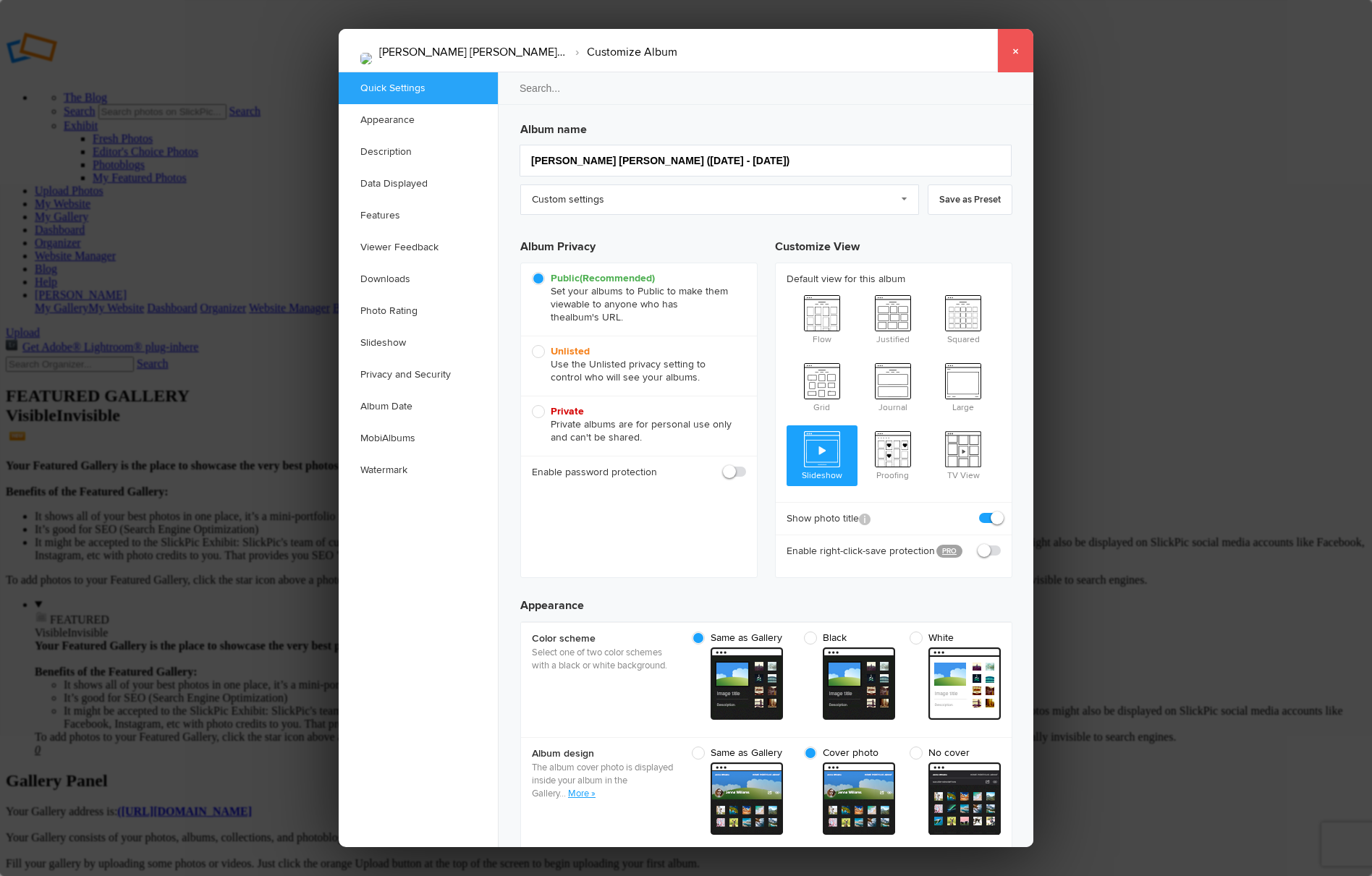
click at [1014, 48] on link "×" at bounding box center [1015, 51] width 37 height 44
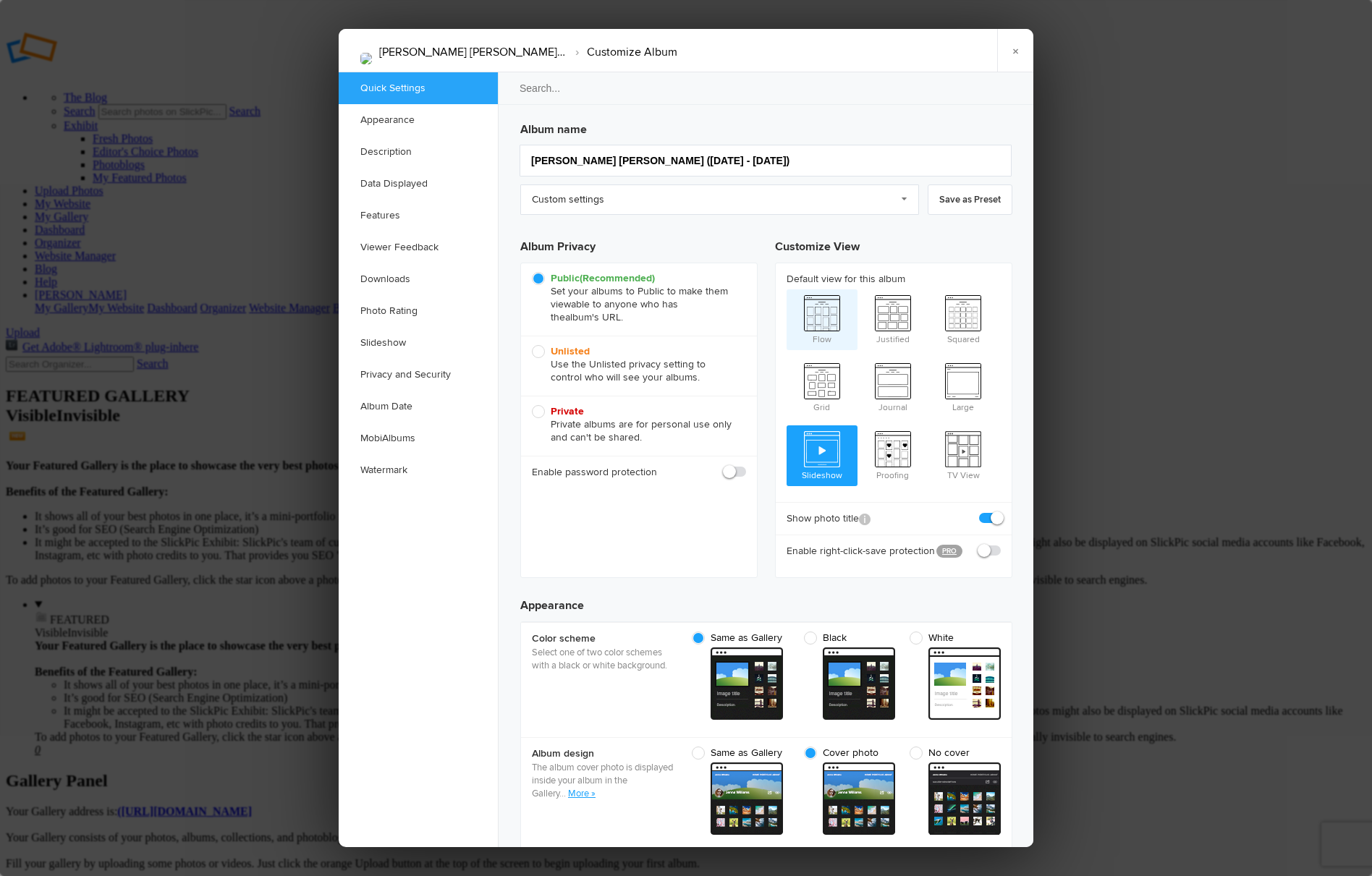
click at [823, 313] on span "Flow" at bounding box center [822, 318] width 71 height 58
click at [786, 290] on input "Flow" at bounding box center [786, 289] width 1 height 1
radio input "true"
click at [1000, 512] on span at bounding box center [1000, 512] width 0 height 0
click at [1000, 511] on input "checkbox" at bounding box center [1000, 511] width 1 height 1
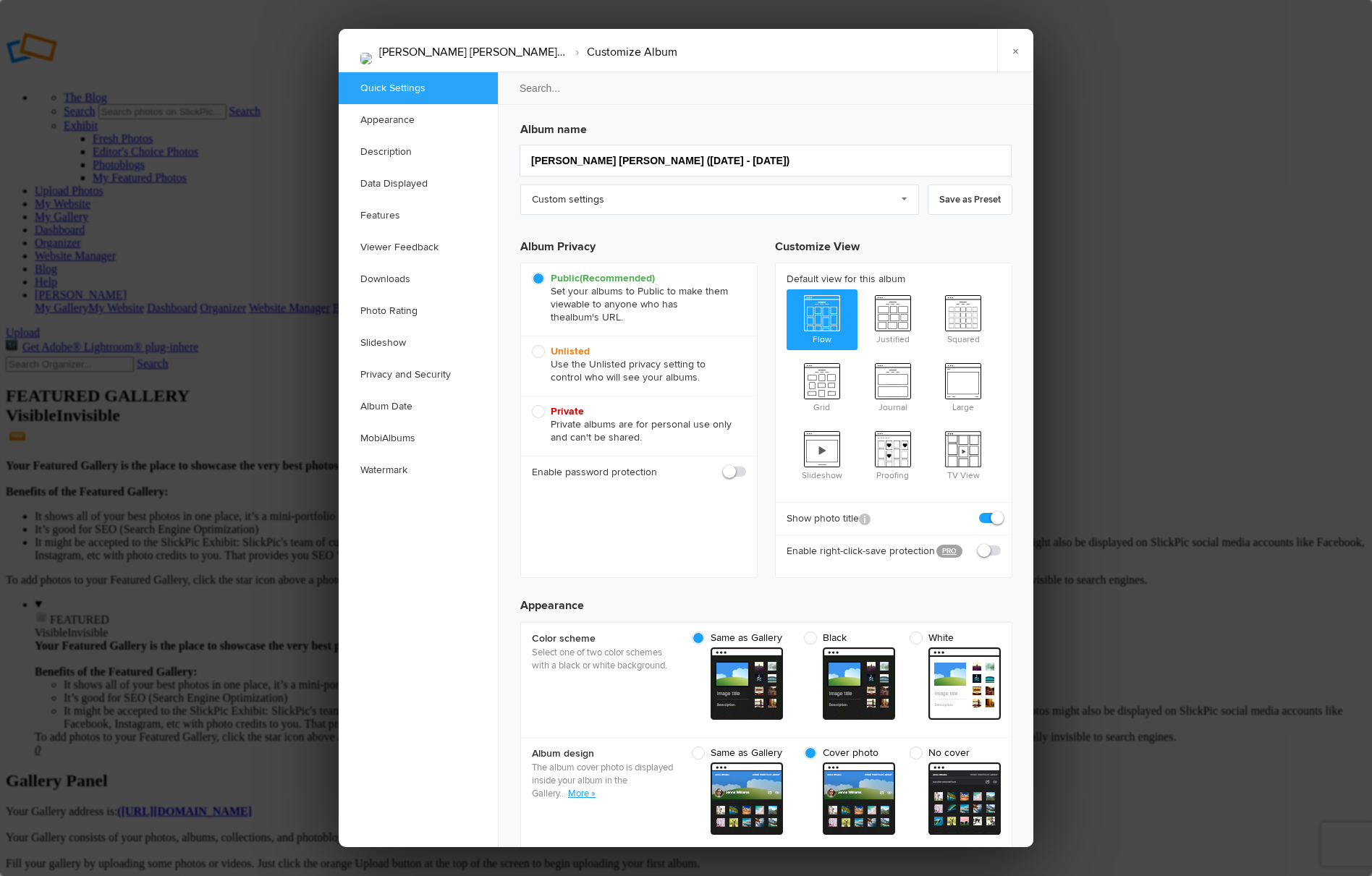
checkbox input "false"
click at [1009, 50] on link "×" at bounding box center [1015, 51] width 37 height 44
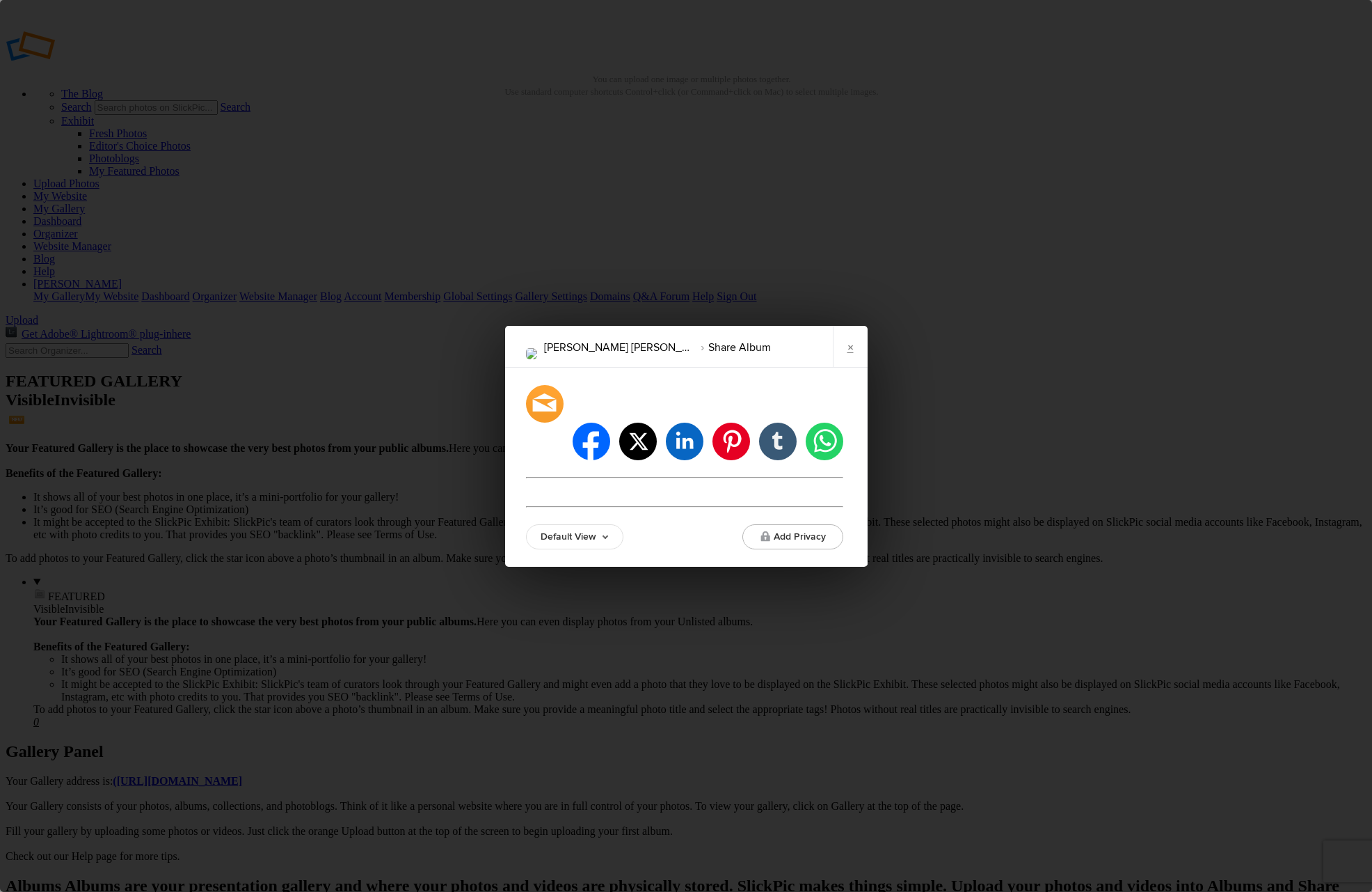
type input "[URL][DOMAIN_NAME][PERSON_NAME]"
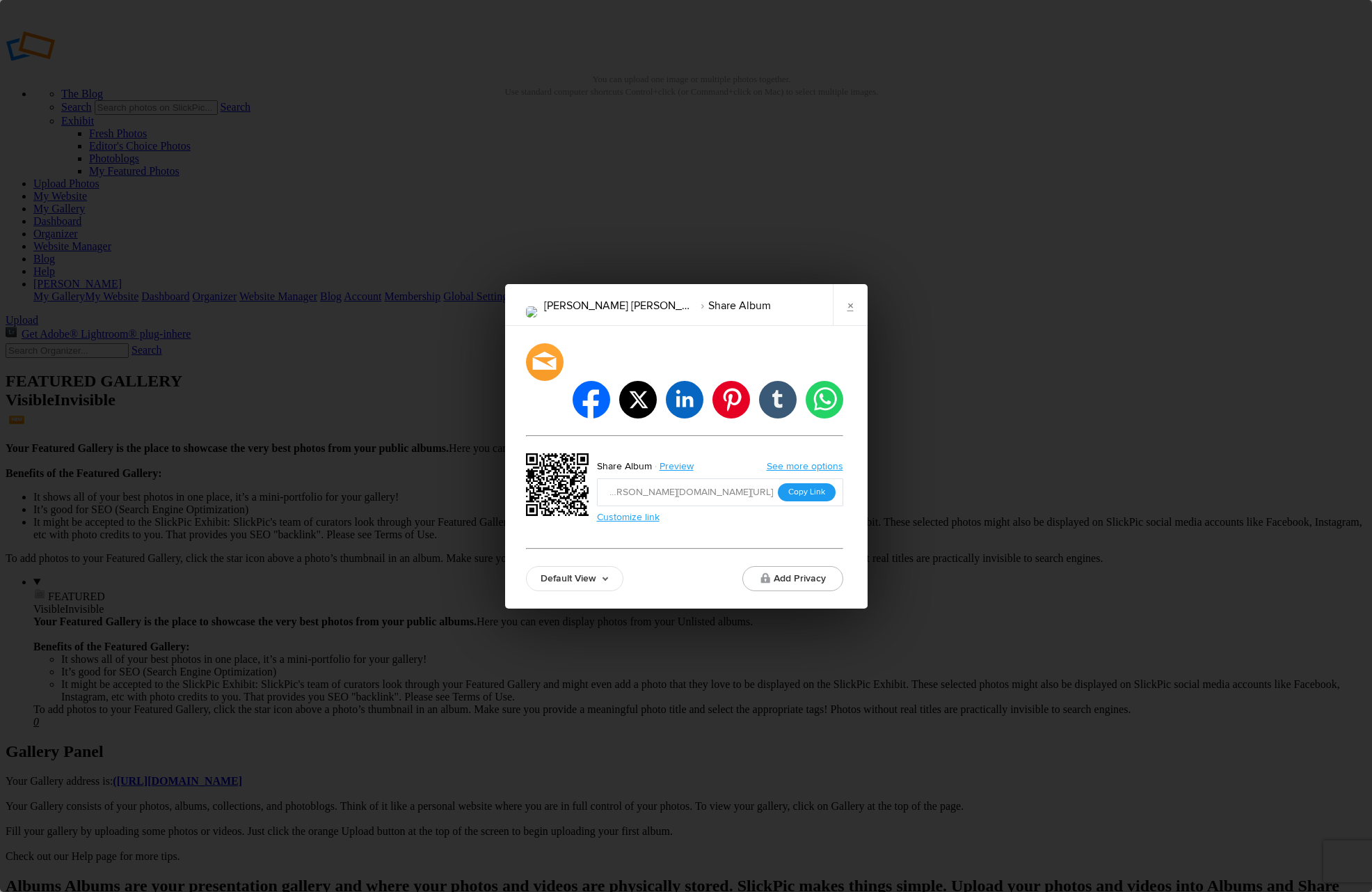
click at [802, 483] on button "Copy Link" at bounding box center [806, 492] width 58 height 18
